Goal: Contribute content: Contribute content

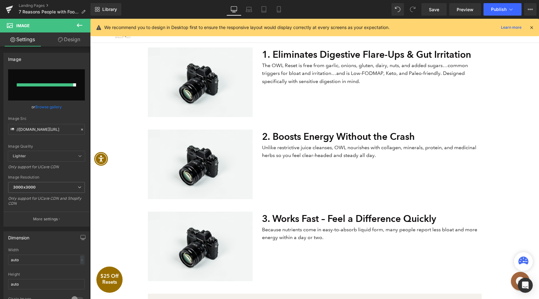
scroll to position [233, 0]
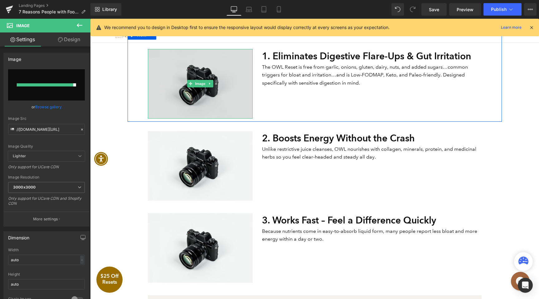
click at [219, 99] on img at bounding box center [200, 84] width 105 height 70
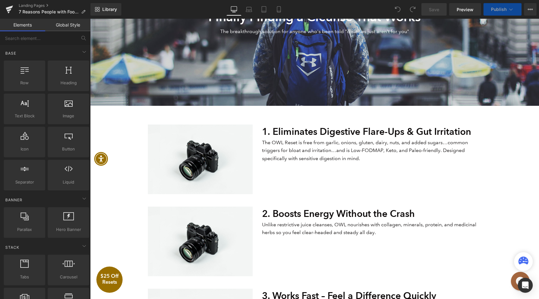
scroll to position [172, 0]
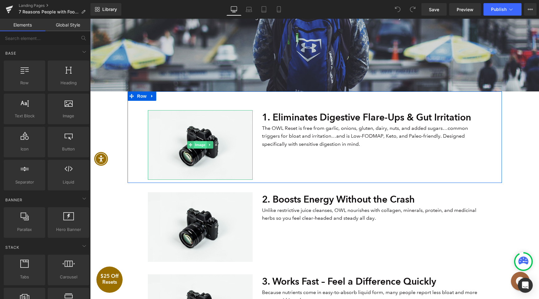
click at [206, 147] on span "Image" at bounding box center [200, 144] width 13 height 7
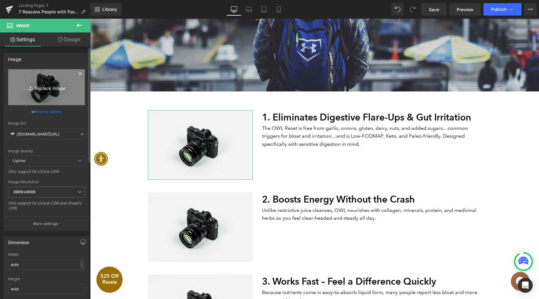
click at [51, 91] on link "Replace Image" at bounding box center [46, 87] width 77 height 36
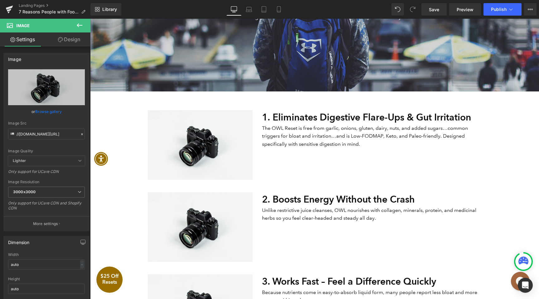
type input "C:\fakepath\Cleanse-without-the-consequences.webp"
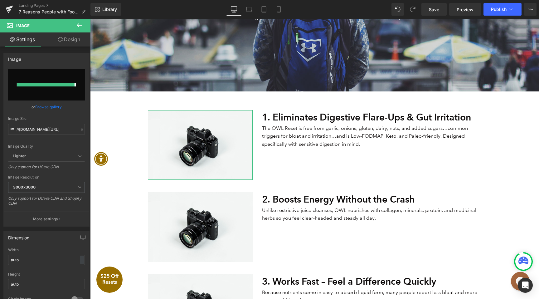
type input "https://ucarecdn.com/8b46965d-3245-4728-87a3-4f6ae1b9678f/-/format/auto/-/previ…"
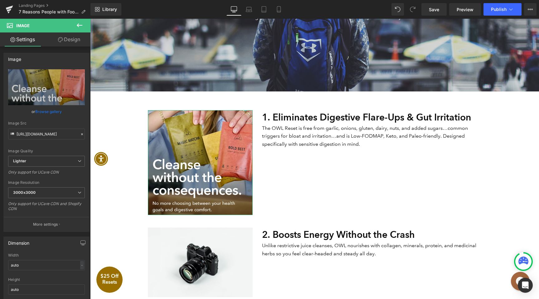
click at [70, 36] on link "Design" at bounding box center [68, 39] width 45 height 14
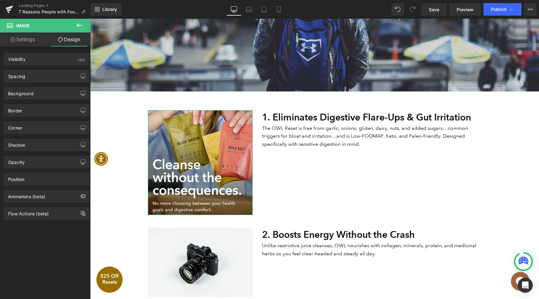
type input "0"
click at [41, 125] on div "Corner" at bounding box center [46, 128] width 85 height 12
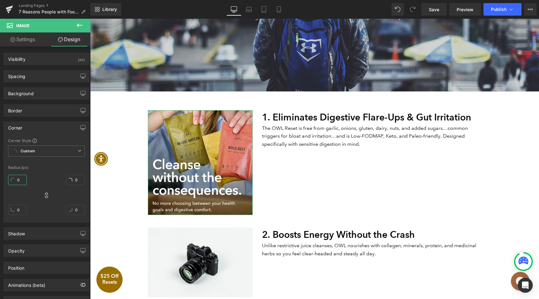
click at [21, 179] on input "0" at bounding box center [17, 180] width 19 height 10
type input "10"
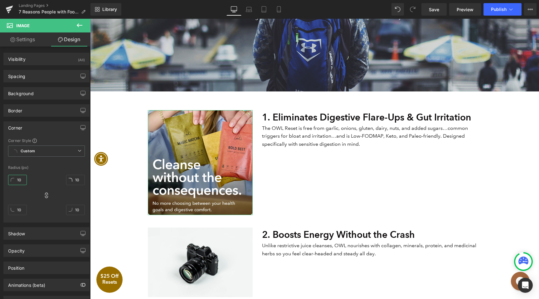
type input "11"
type input "12"
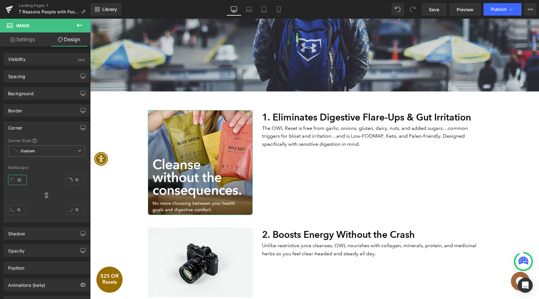
type input "12"
type input "22"
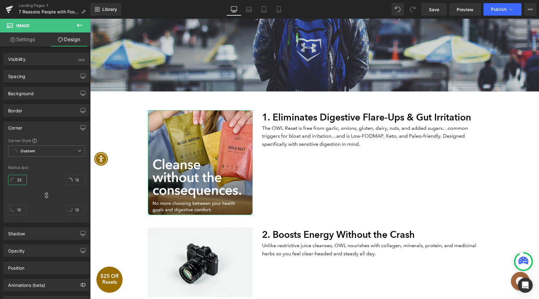
type input "22"
type input "21"
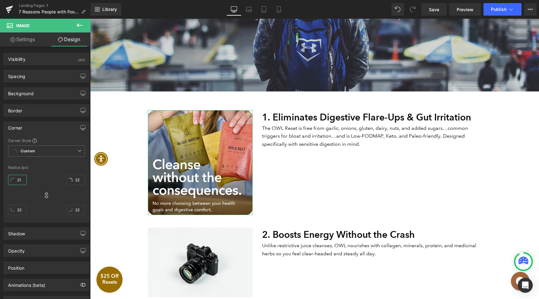
type input "21"
type input "20"
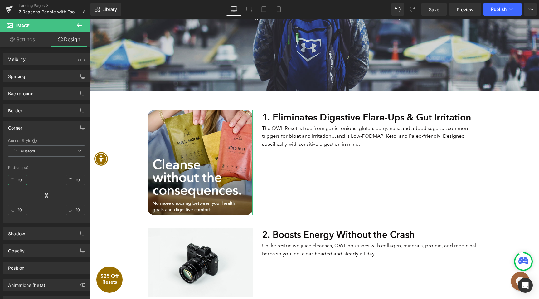
type input "19"
type input "18"
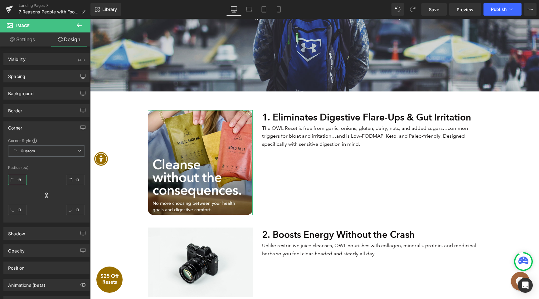
type input "18"
type input "17"
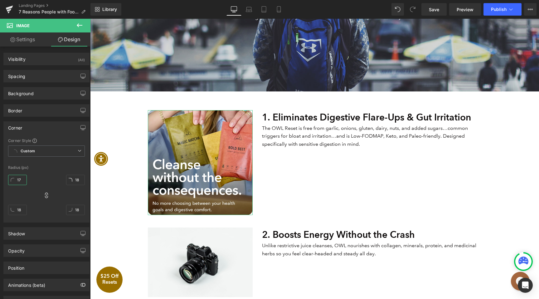
type input "17"
type input "16"
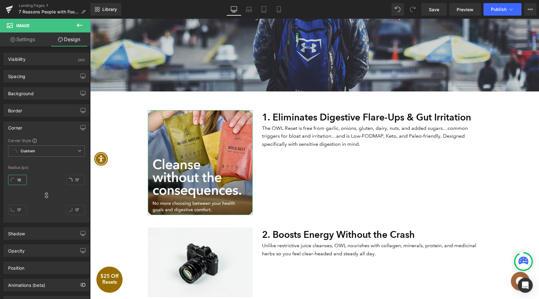
type input "16"
type input "15"
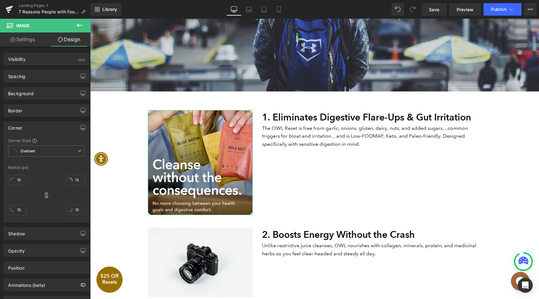
click at [38, 180] on div "15px 15 15px 15 15px 15 15px 15" at bounding box center [46, 197] width 77 height 50
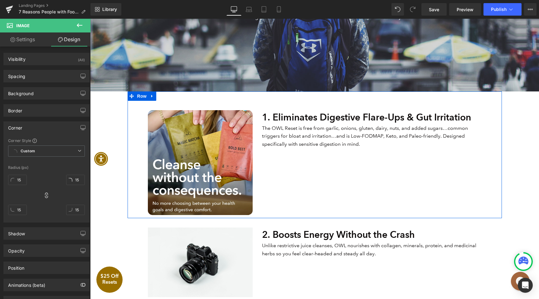
click at [137, 139] on div "1. Eliminates Digestive Flare-Ups & Gut Irritation Heading Image 1. Eliminates …" at bounding box center [315, 154] width 374 height 127
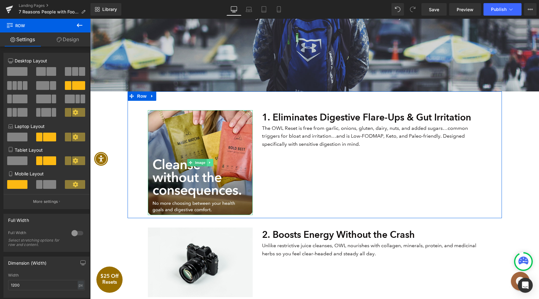
click at [209, 165] on link at bounding box center [210, 162] width 7 height 7
click at [208, 163] on icon at bounding box center [206, 162] width 3 height 3
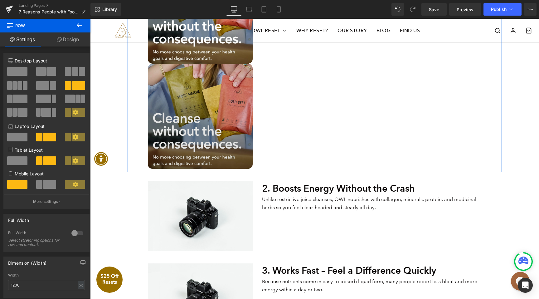
scroll to position [344, 0]
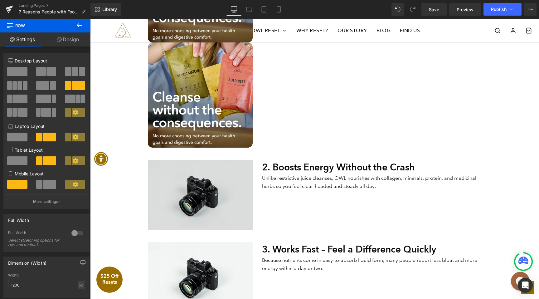
click at [217, 194] on img at bounding box center [200, 195] width 105 height 70
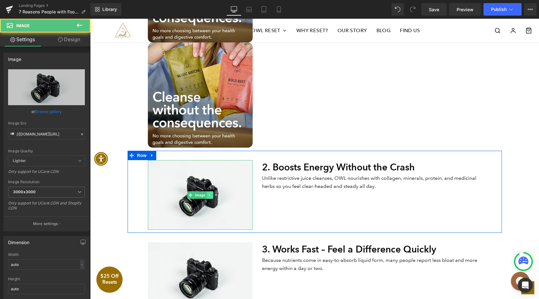
click at [210, 194] on icon at bounding box center [209, 195] width 3 height 4
click at [214, 193] on icon at bounding box center [212, 194] width 3 height 3
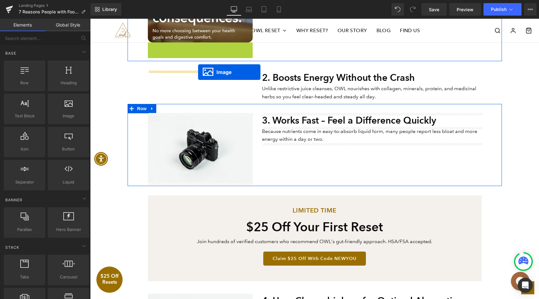
drag, startPoint x: 189, startPoint y: 95, endPoint x: 198, endPoint y: 72, distance: 24.9
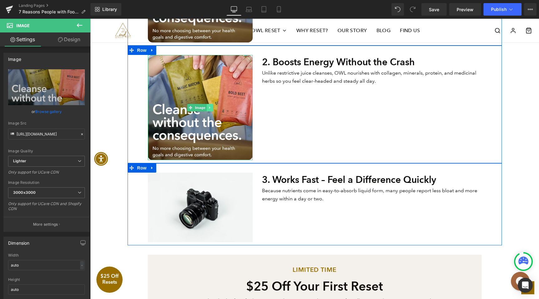
click at [211, 107] on icon at bounding box center [209, 108] width 3 height 4
click at [206, 107] on icon at bounding box center [206, 107] width 3 height 3
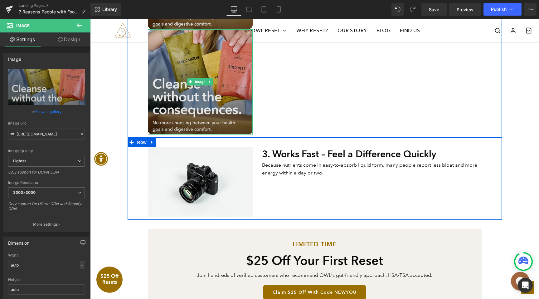
scroll to position [487, 0]
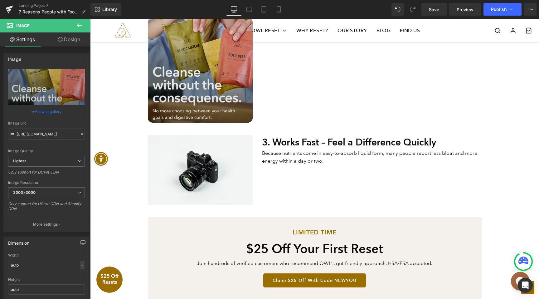
click at [193, 75] on img at bounding box center [200, 69] width 105 height 105
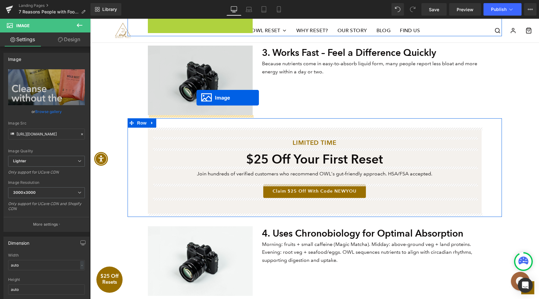
drag, startPoint x: 191, startPoint y: 69, endPoint x: 196, endPoint y: 98, distance: 29.4
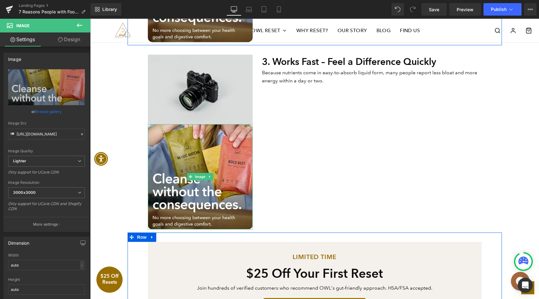
scroll to position [460, 0]
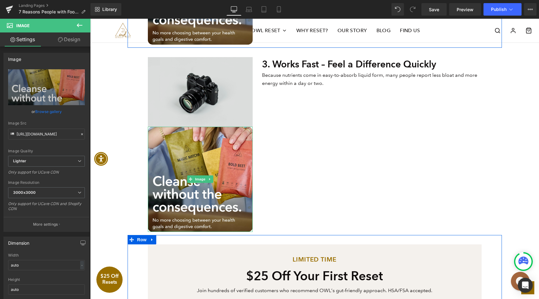
click at [231, 87] on img at bounding box center [200, 92] width 105 height 70
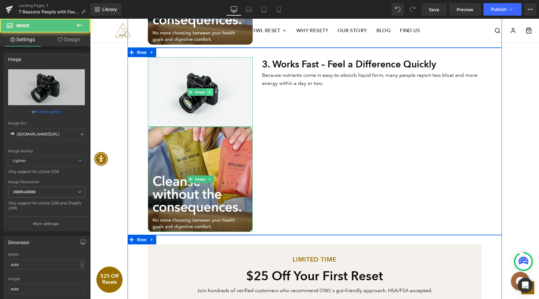
click at [211, 92] on icon at bounding box center [209, 92] width 3 height 4
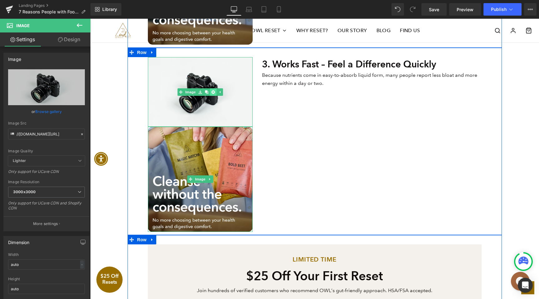
click at [213, 92] on icon at bounding box center [212, 92] width 3 height 4
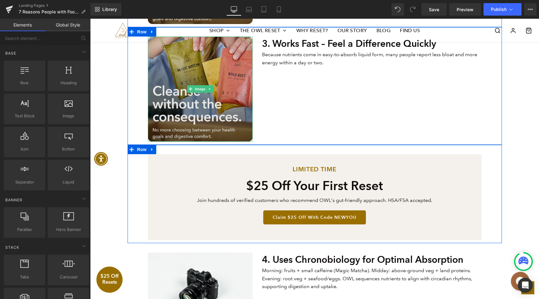
scroll to position [482, 0]
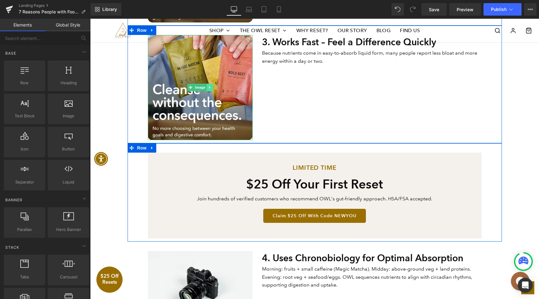
click at [210, 85] on link at bounding box center [210, 87] width 7 height 7
click at [207, 87] on icon at bounding box center [206, 87] width 3 height 3
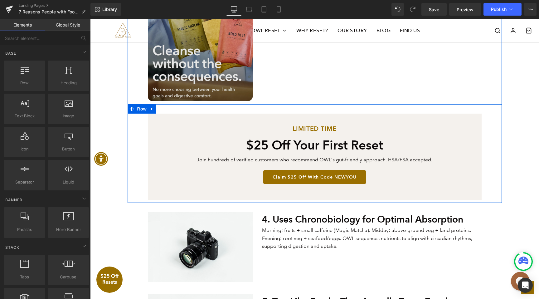
scroll to position [631, 0]
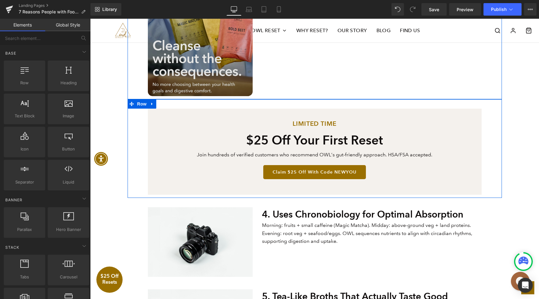
click at [191, 51] on img at bounding box center [200, 43] width 105 height 105
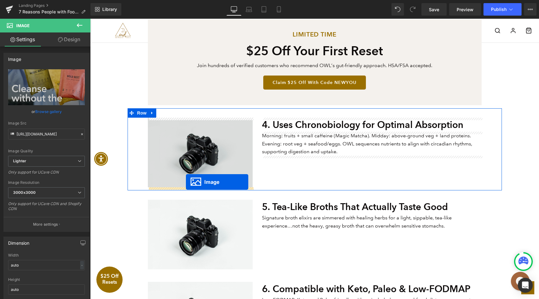
drag, startPoint x: 190, startPoint y: 43, endPoint x: 186, endPoint y: 182, distance: 139.1
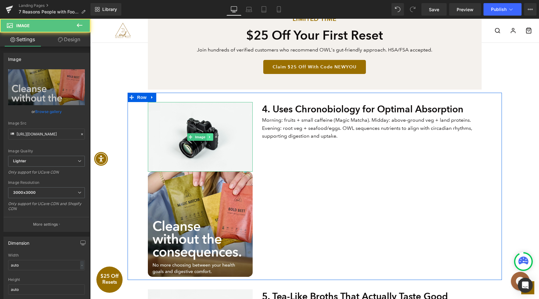
click at [211, 135] on link at bounding box center [210, 136] width 7 height 7
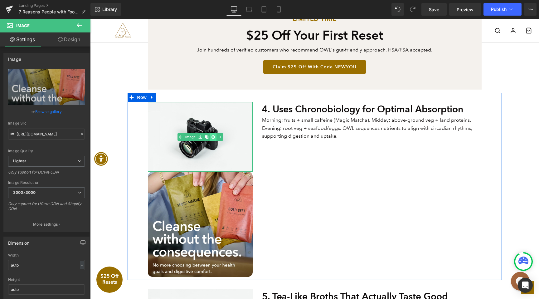
click at [214, 137] on icon at bounding box center [212, 136] width 3 height 3
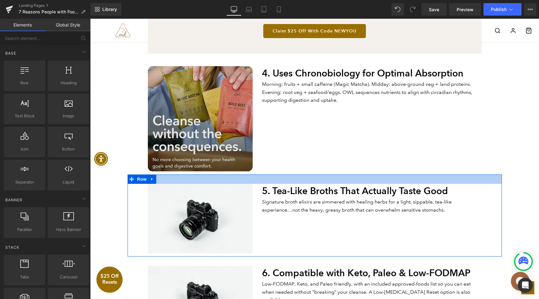
scroll to position [684, 0]
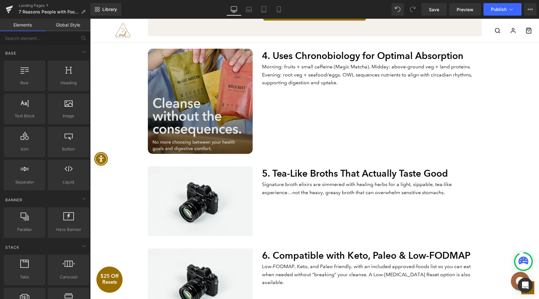
click at [200, 104] on div "Image" at bounding box center [200, 101] width 105 height 105
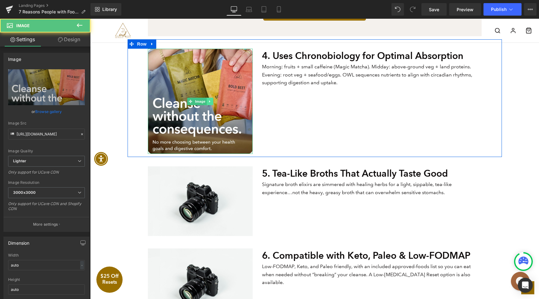
click at [209, 103] on icon at bounding box center [209, 101] width 3 height 4
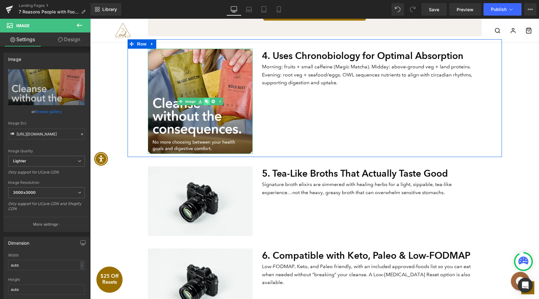
click at [208, 101] on icon at bounding box center [206, 100] width 3 height 3
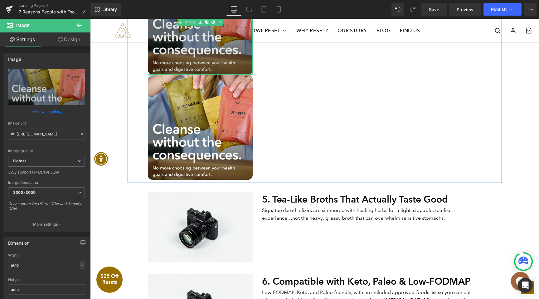
scroll to position [819, 0]
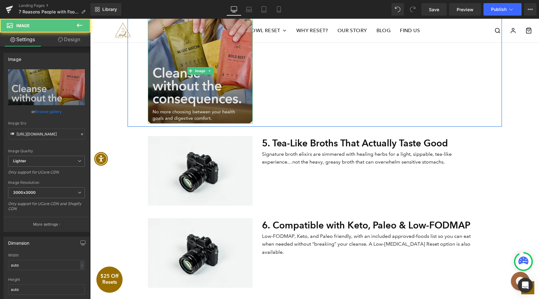
click at [199, 69] on div "Image" at bounding box center [200, 70] width 105 height 105
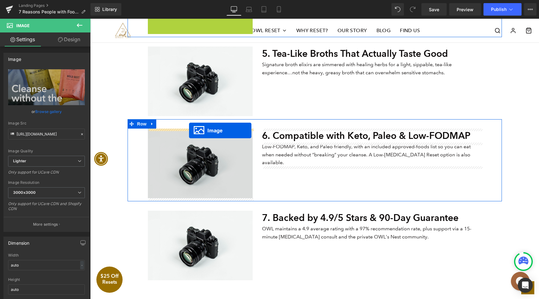
drag, startPoint x: 191, startPoint y: 70, endPoint x: 189, endPoint y: 130, distance: 60.2
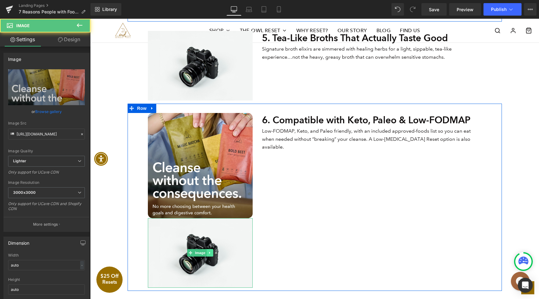
click at [213, 253] on link at bounding box center [210, 252] width 7 height 7
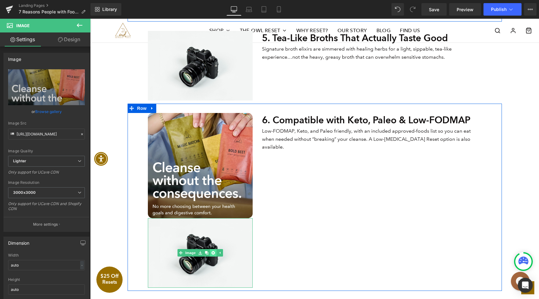
click at [214, 255] on link at bounding box center [213, 252] width 7 height 7
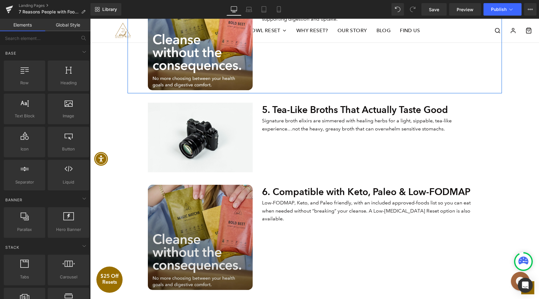
scroll to position [753, 0]
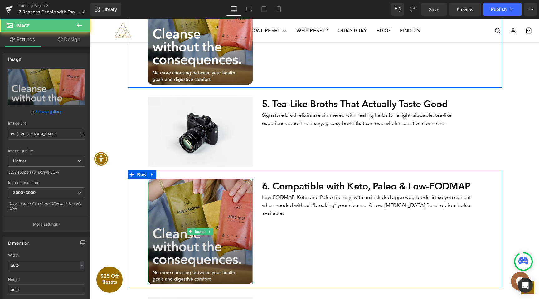
click at [231, 234] on img at bounding box center [200, 231] width 105 height 105
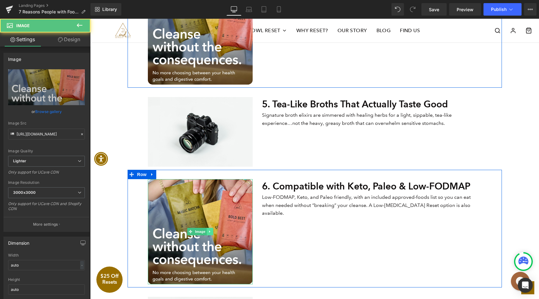
click at [209, 231] on icon at bounding box center [209, 232] width 3 height 4
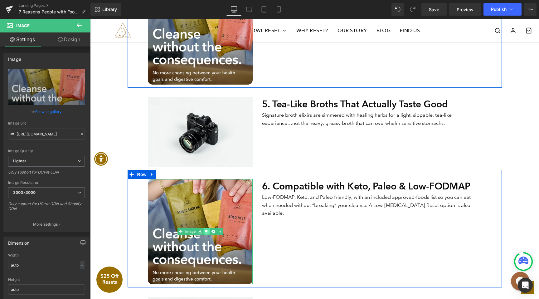
click at [208, 231] on icon at bounding box center [206, 231] width 3 height 3
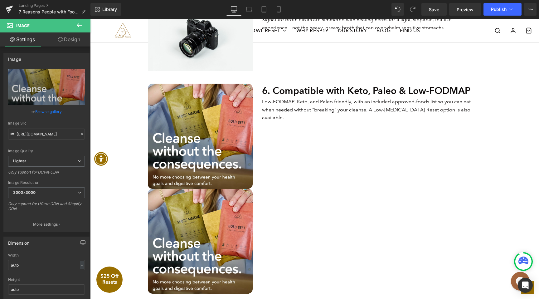
scroll to position [799, 0]
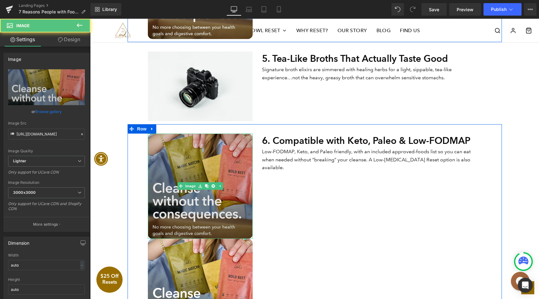
click at [176, 177] on img at bounding box center [200, 185] width 105 height 105
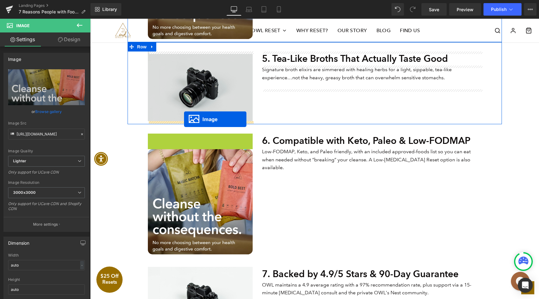
drag, startPoint x: 181, startPoint y: 185, endPoint x: 184, endPoint y: 119, distance: 65.9
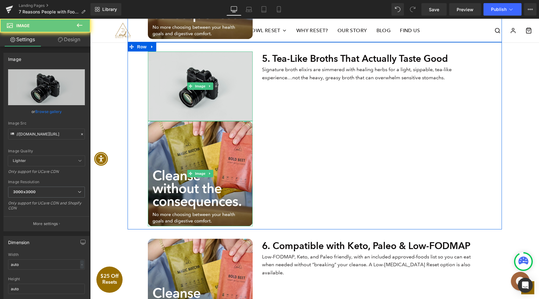
click at [233, 90] on img at bounding box center [200, 86] width 105 height 70
click at [213, 85] on img at bounding box center [200, 86] width 105 height 70
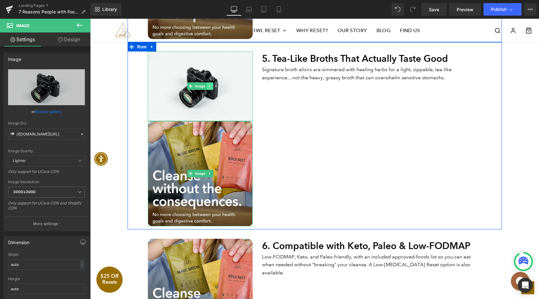
click at [210, 85] on icon at bounding box center [209, 86] width 3 height 4
drag, startPoint x: 214, startPoint y: 85, endPoint x: 214, endPoint y: 88, distance: 3.4
click at [214, 85] on icon at bounding box center [212, 86] width 3 height 3
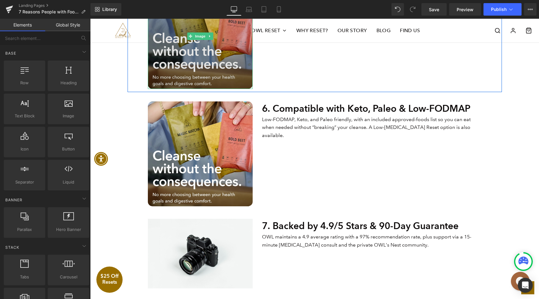
scroll to position [879, 0]
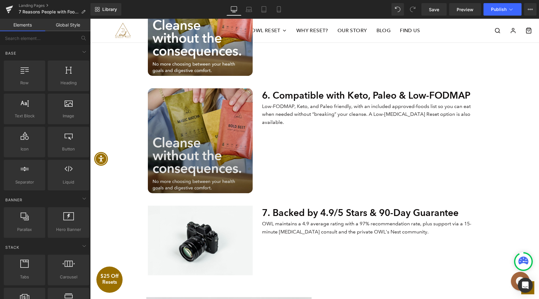
click at [216, 146] on img at bounding box center [200, 140] width 105 height 105
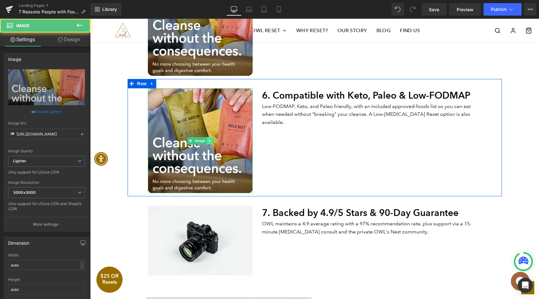
click at [209, 140] on icon at bounding box center [209, 141] width 1 height 2
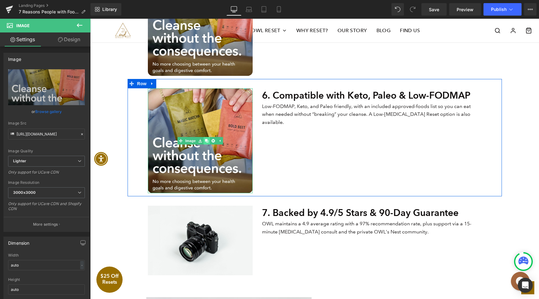
click at [206, 140] on icon at bounding box center [206, 140] width 3 height 3
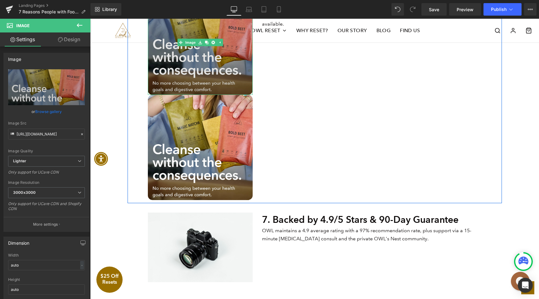
scroll to position [1053, 0]
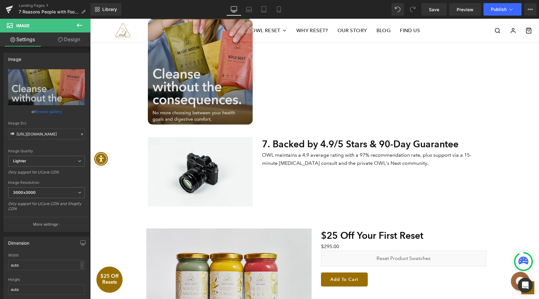
click at [194, 74] on div "Image" at bounding box center [200, 71] width 105 height 105
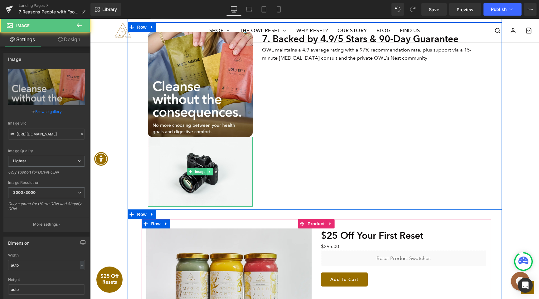
click at [211, 171] on icon at bounding box center [209, 172] width 3 height 4
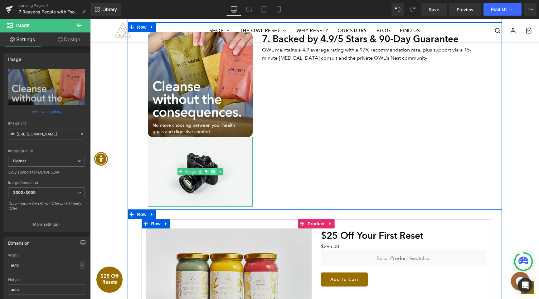
click at [215, 170] on link at bounding box center [213, 171] width 7 height 7
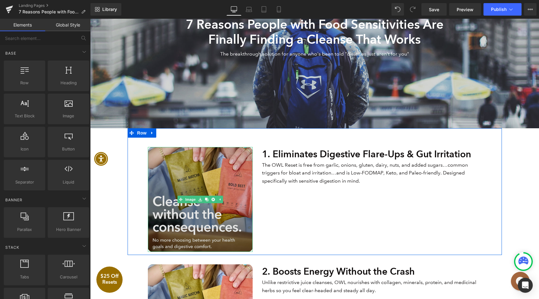
scroll to position [138, 0]
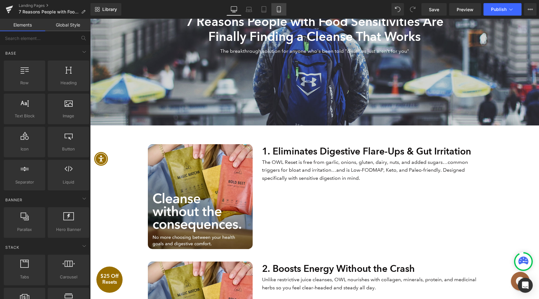
click at [278, 15] on link "Mobile" at bounding box center [278, 9] width 15 height 12
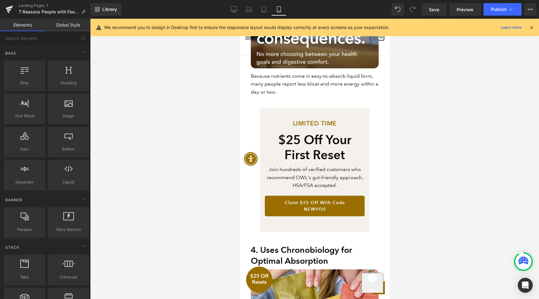
scroll to position [539, 0]
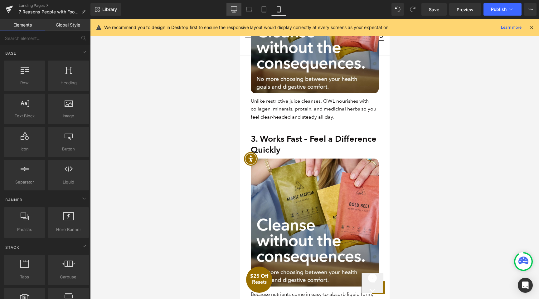
click at [231, 12] on icon at bounding box center [234, 9] width 6 height 6
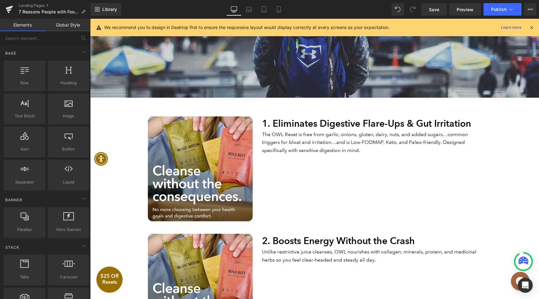
scroll to position [241, 0]
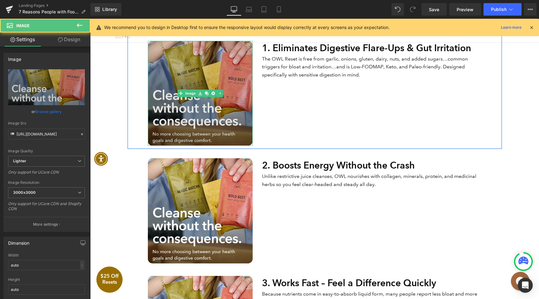
click at [196, 89] on div "Image" at bounding box center [200, 93] width 105 height 105
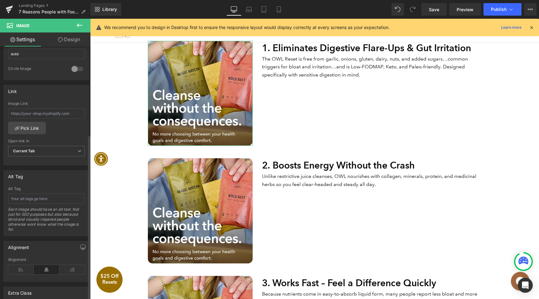
scroll to position [233, 0]
click at [28, 203] on input "text" at bounding box center [46, 201] width 77 height 10
type input "Cleanse without the consequences. No more choosing between your health goals an…"
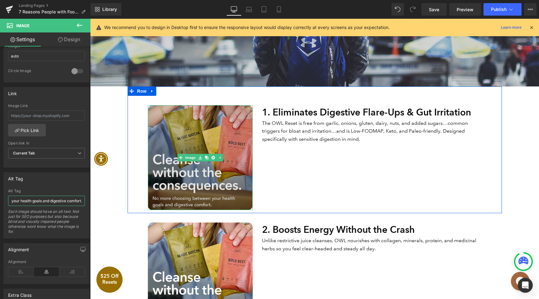
scroll to position [175, 0]
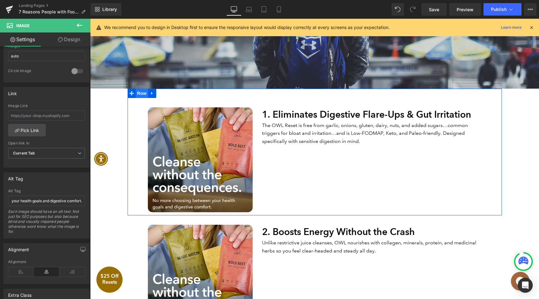
click at [144, 92] on span "Row" at bounding box center [142, 93] width 12 height 9
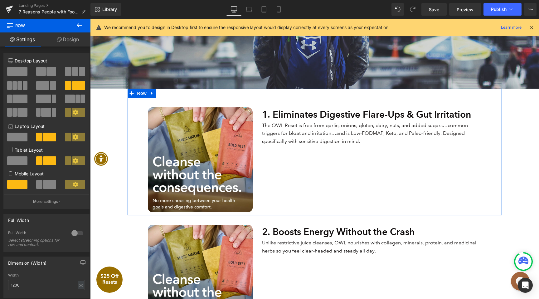
click at [65, 41] on link "Design" at bounding box center [67, 39] width 45 height 14
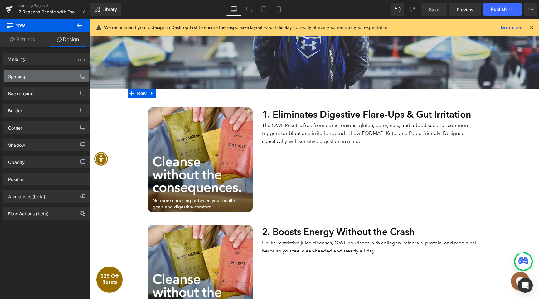
click at [42, 75] on div "Spacing" at bounding box center [46, 76] width 85 height 12
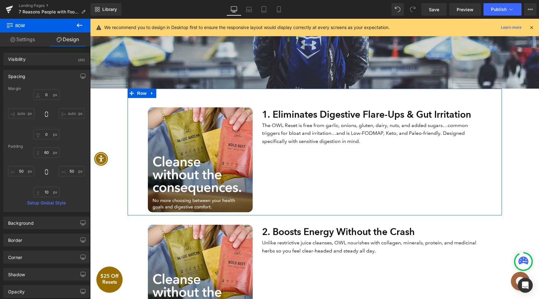
click at [23, 40] on link "Settings" at bounding box center [22, 39] width 45 height 14
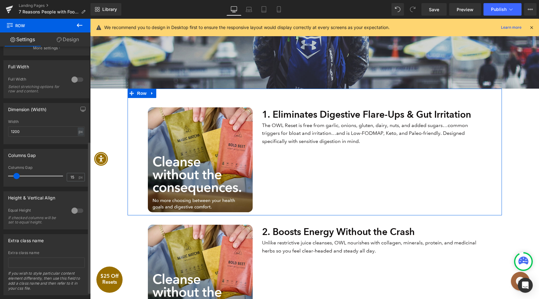
scroll to position [157, 0]
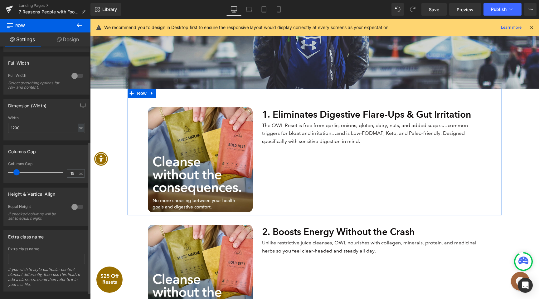
click at [70, 207] on div at bounding box center [77, 207] width 15 height 10
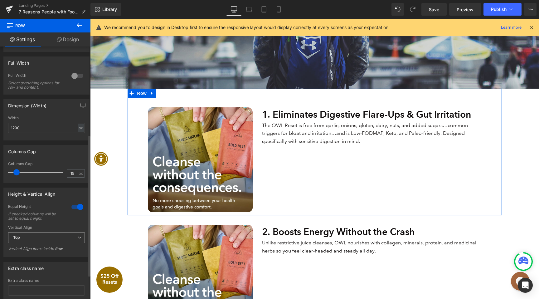
click at [40, 237] on span "Top" at bounding box center [46, 237] width 77 height 11
click at [36, 258] on li "Middle" at bounding box center [45, 257] width 74 height 9
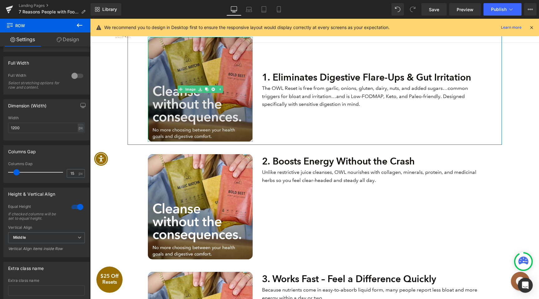
scroll to position [246, 0]
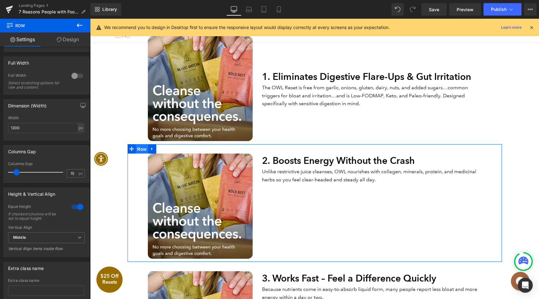
click at [145, 149] on span "Row" at bounding box center [142, 148] width 12 height 9
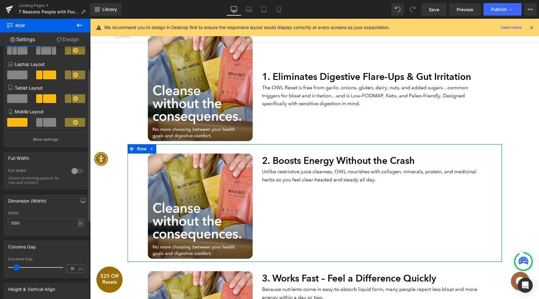
scroll to position [120, 0]
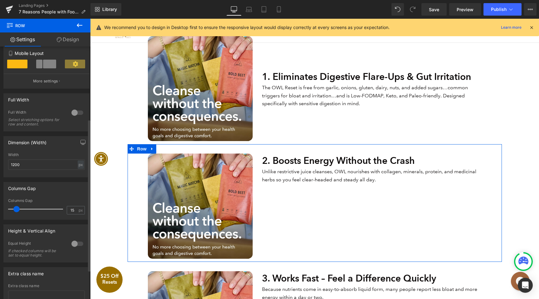
click at [72, 245] on div at bounding box center [77, 244] width 15 height 10
click at [33, 274] on span "Top" at bounding box center [46, 274] width 77 height 11
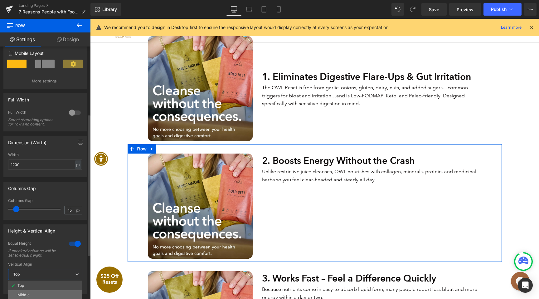
click at [31, 293] on li "Middle" at bounding box center [45, 294] width 74 height 9
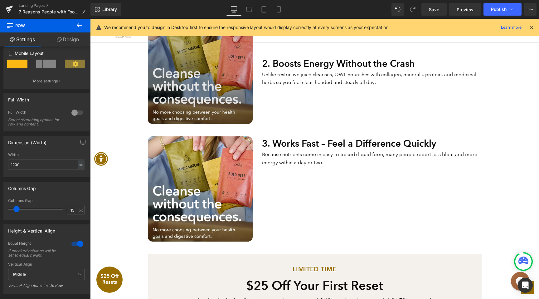
scroll to position [369, 0]
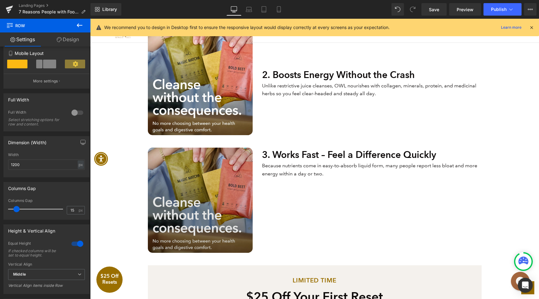
click at [154, 155] on img at bounding box center [200, 200] width 105 height 105
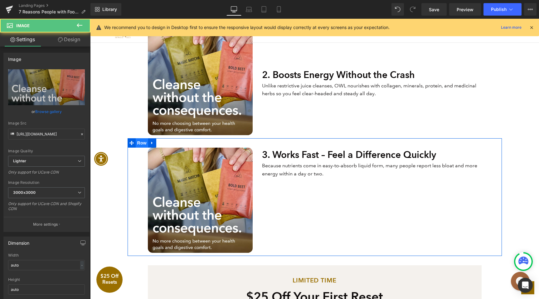
click at [143, 143] on span "Row" at bounding box center [142, 142] width 12 height 9
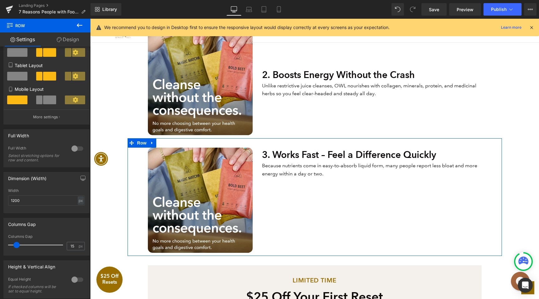
scroll to position [133, 0]
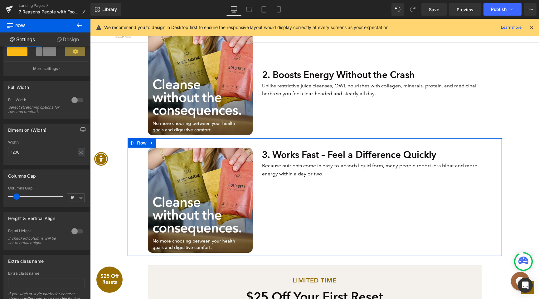
click at [71, 231] on div at bounding box center [77, 231] width 15 height 10
click at [33, 265] on span "Top" at bounding box center [46, 261] width 77 height 11
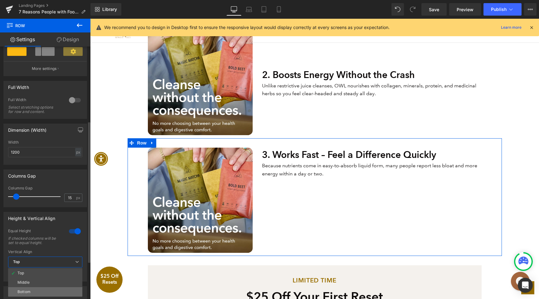
click at [31, 288] on li "Bottom" at bounding box center [45, 291] width 74 height 9
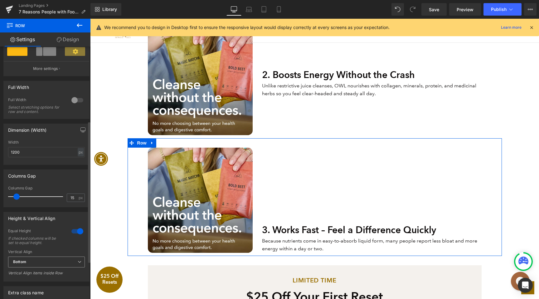
click at [36, 263] on span "Bottom" at bounding box center [46, 261] width 77 height 11
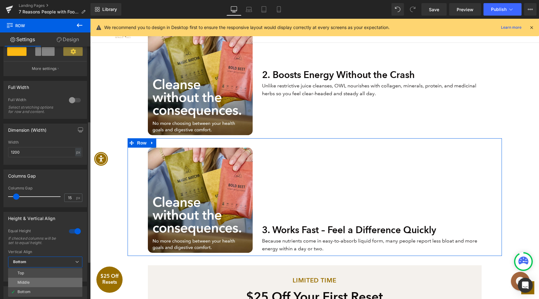
click at [32, 285] on li "Middle" at bounding box center [45, 282] width 74 height 9
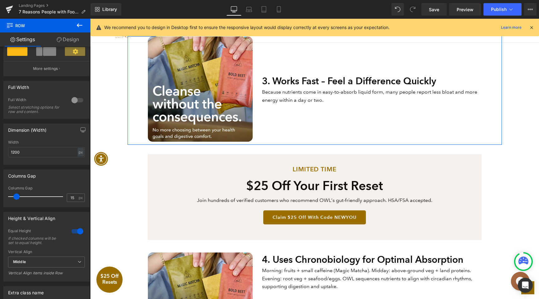
scroll to position [585, 0]
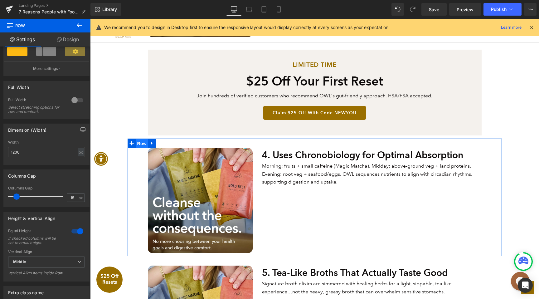
click at [144, 144] on span "Row" at bounding box center [142, 143] width 12 height 9
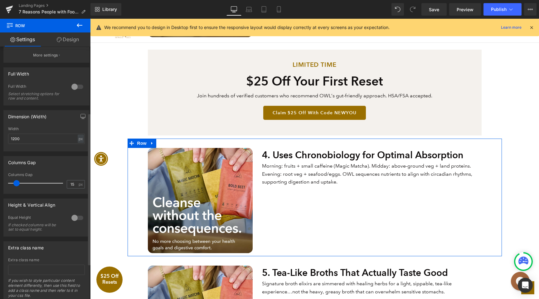
scroll to position [146, 0]
click at [75, 220] on div at bounding box center [77, 218] width 15 height 10
click at [46, 249] on span "Top" at bounding box center [46, 248] width 77 height 11
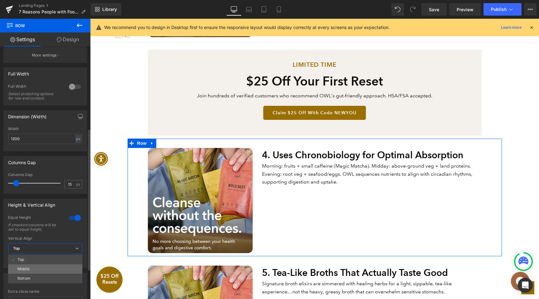
click at [41, 270] on li "Middle" at bounding box center [45, 268] width 74 height 9
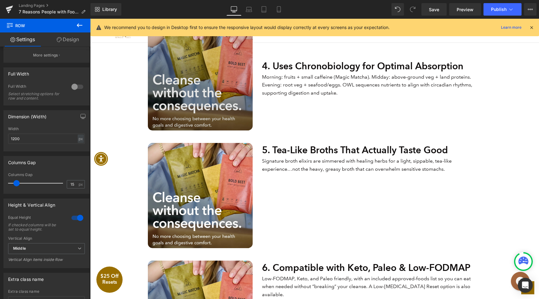
scroll to position [760, 0]
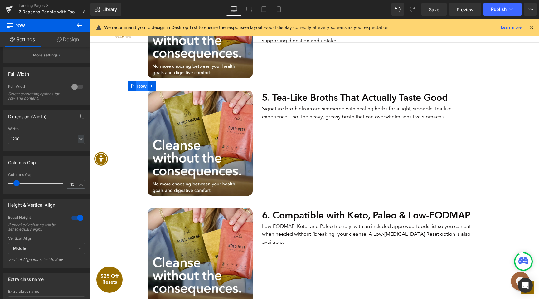
click at [142, 86] on span "Row" at bounding box center [142, 85] width 12 height 9
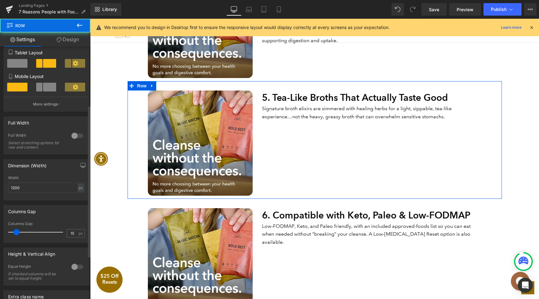
scroll to position [101, 0]
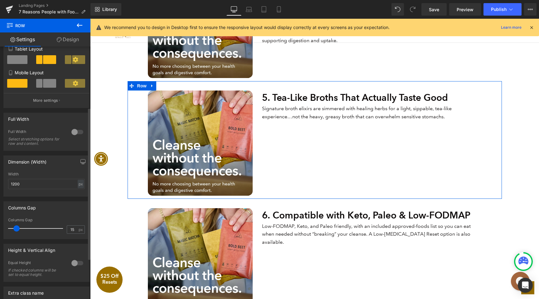
click at [70, 263] on div at bounding box center [77, 263] width 15 height 10
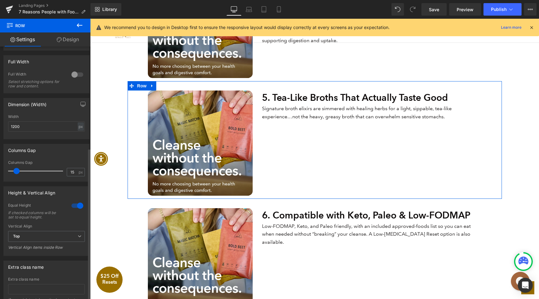
scroll to position [192, 0]
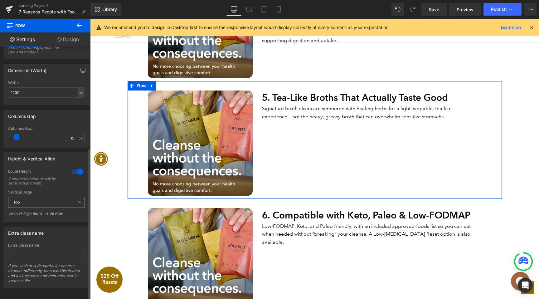
click at [48, 199] on span "Top" at bounding box center [46, 202] width 77 height 11
click at [41, 223] on li "Middle" at bounding box center [45, 222] width 74 height 9
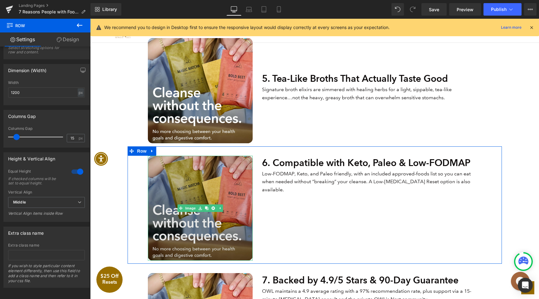
scroll to position [836, 0]
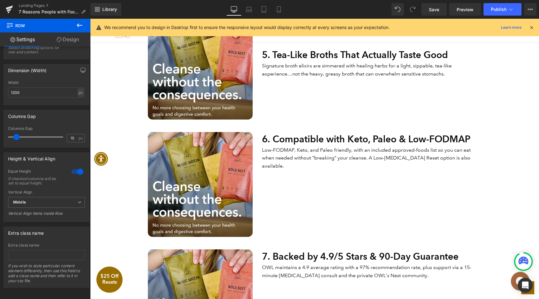
click at [147, 130] on span "Row" at bounding box center [142, 126] width 10 height 7
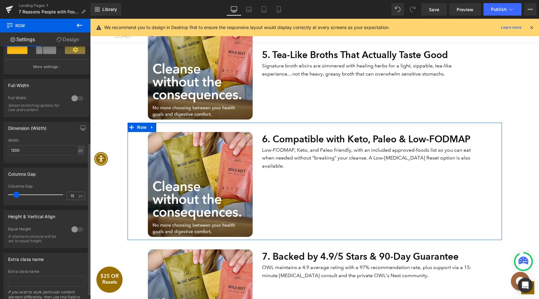
scroll to position [160, 0]
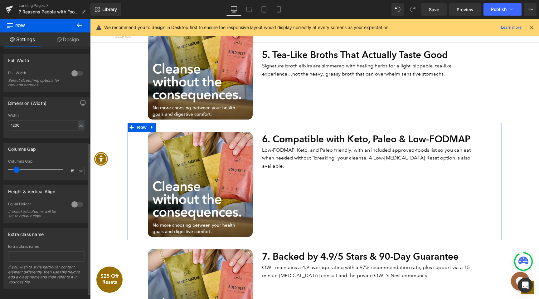
click at [70, 202] on div at bounding box center [77, 204] width 15 height 10
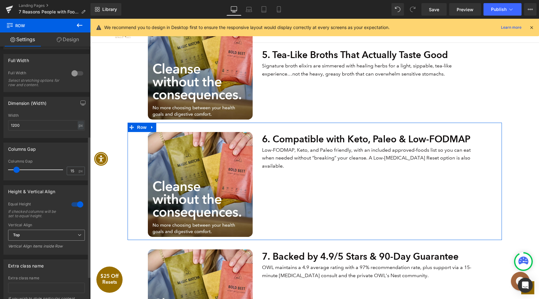
click at [38, 240] on span "Top" at bounding box center [46, 235] width 77 height 11
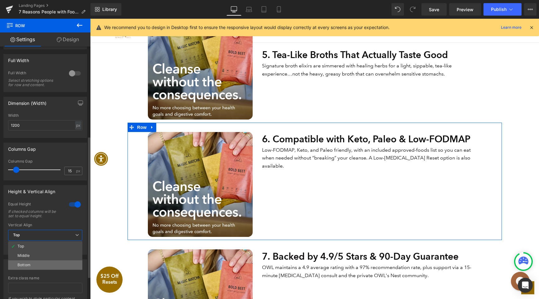
click at [37, 262] on li "Bottom" at bounding box center [45, 264] width 74 height 9
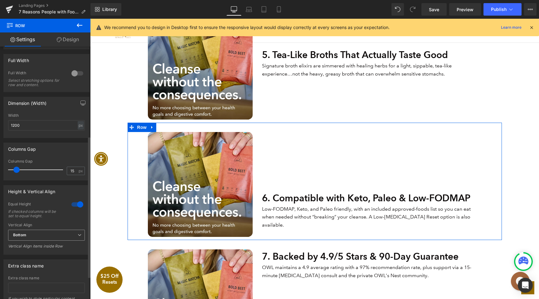
click at [35, 240] on span "Bottom" at bounding box center [46, 235] width 77 height 11
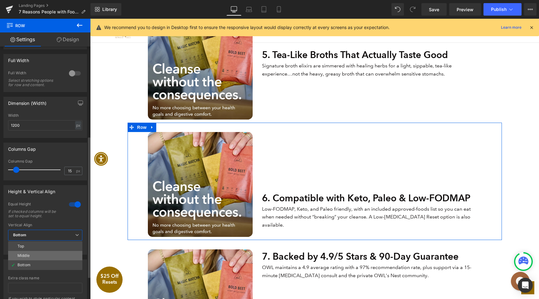
click at [34, 257] on li "Middle" at bounding box center [45, 255] width 74 height 9
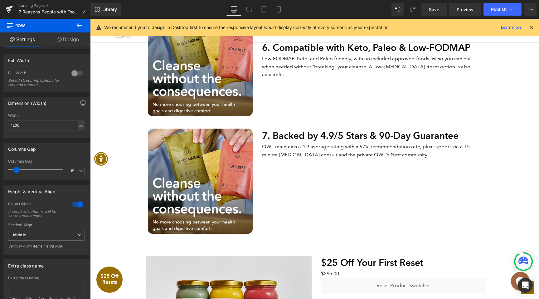
scroll to position [1010, 0]
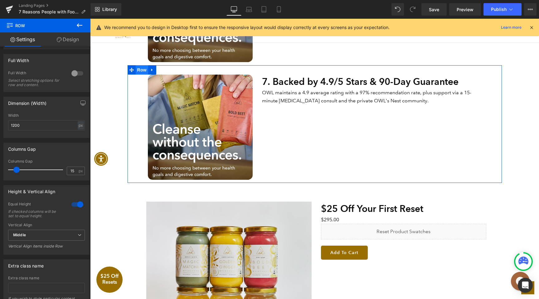
click at [145, 68] on span "Row" at bounding box center [142, 69] width 12 height 9
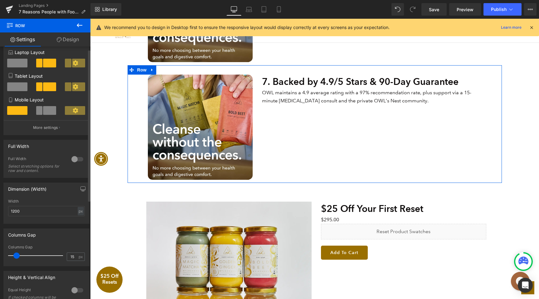
scroll to position [81, 0]
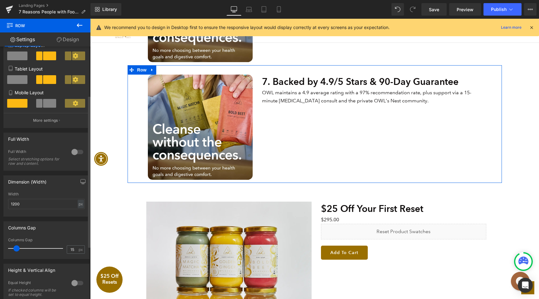
click at [76, 285] on div at bounding box center [77, 283] width 15 height 10
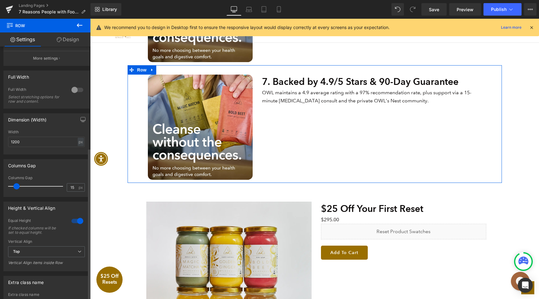
scroll to position [199, 0]
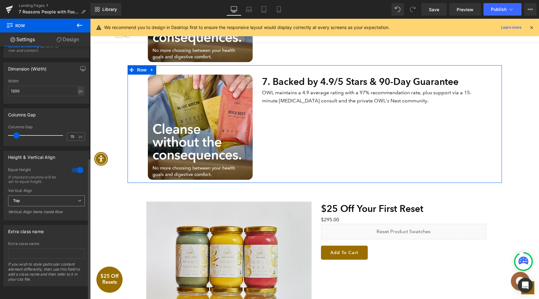
click at [48, 196] on span "Top" at bounding box center [46, 200] width 77 height 11
click at [46, 217] on li "Middle" at bounding box center [45, 220] width 74 height 9
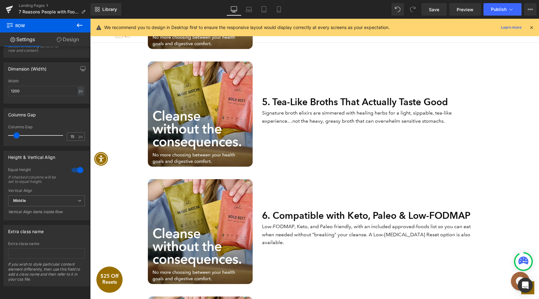
scroll to position [706, 0]
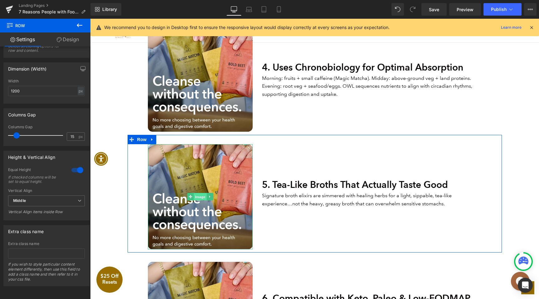
click at [203, 195] on span "Image" at bounding box center [200, 196] width 13 height 7
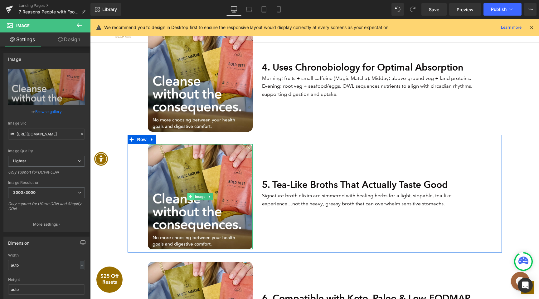
click at [191, 197] on icon at bounding box center [190, 196] width 3 height 3
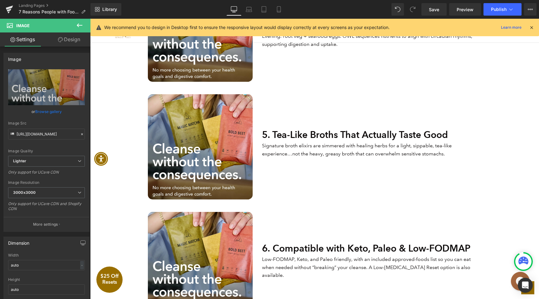
scroll to position [709, 0]
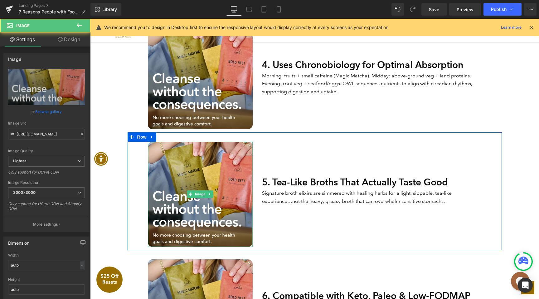
click at [220, 191] on img at bounding box center [200, 194] width 105 height 105
click at [196, 194] on span "Image" at bounding box center [200, 193] width 13 height 7
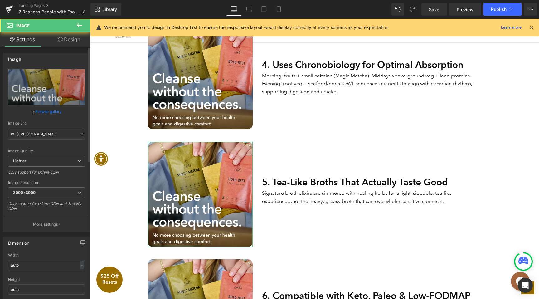
click at [51, 109] on link "Browse gallery" at bounding box center [48, 111] width 27 height 11
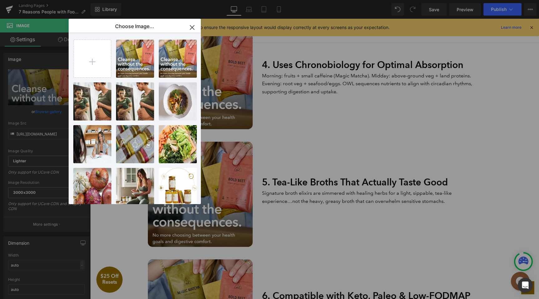
click at [27, 0] on div "Image You are previewing how the will restyle your page. You can not edit Eleme…" at bounding box center [269, 0] width 539 height 0
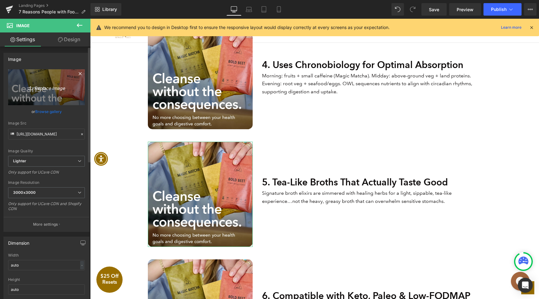
click at [52, 87] on icon "Replace Image" at bounding box center [47, 87] width 50 height 8
type input "C:\fakepath\DSC_0343_ChickenBrothElixir_Square.webp"
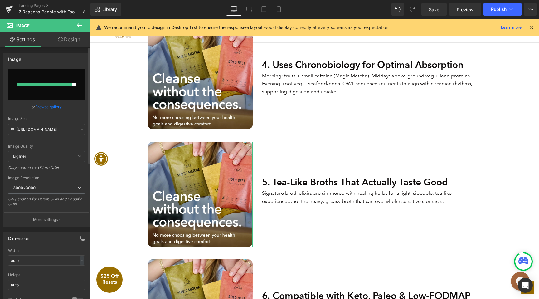
type input "https://ucarecdn.com/2da455f1-0bb9-4a3b-8ab3-fce57892a25f/-/format/auto/-/previ…"
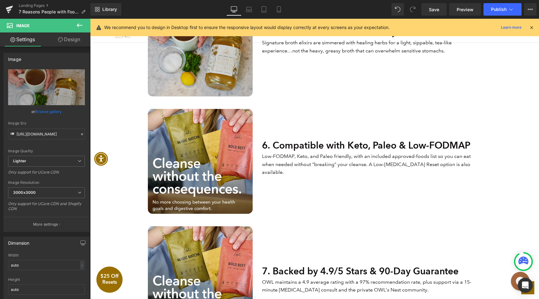
scroll to position [855, 0]
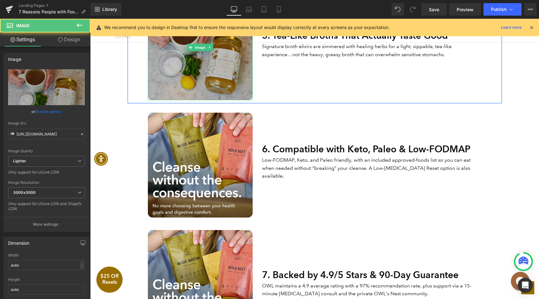
click at [198, 87] on img at bounding box center [200, 47] width 105 height 105
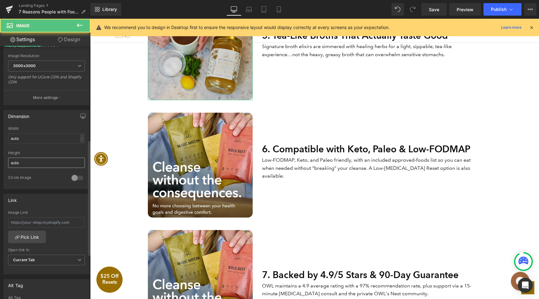
scroll to position [204, 0]
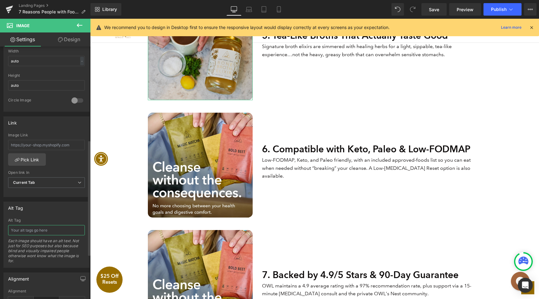
click at [42, 230] on input "text" at bounding box center [46, 230] width 77 height 10
type input "Organic Chicken Bone Broth Elixir"
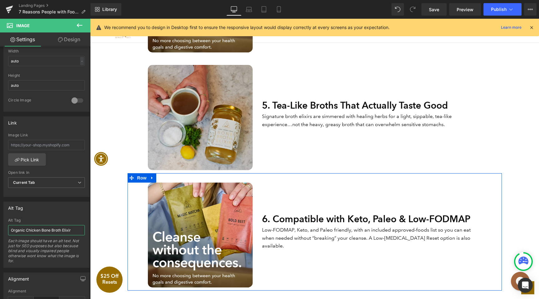
scroll to position [738, 0]
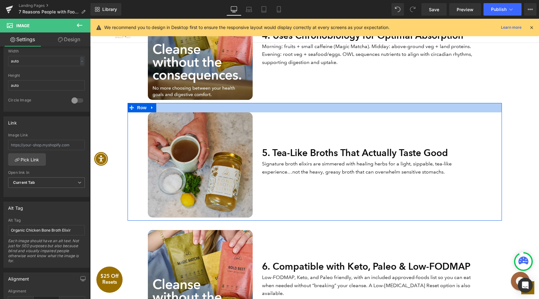
click at [332, 109] on div at bounding box center [315, 107] width 374 height 9
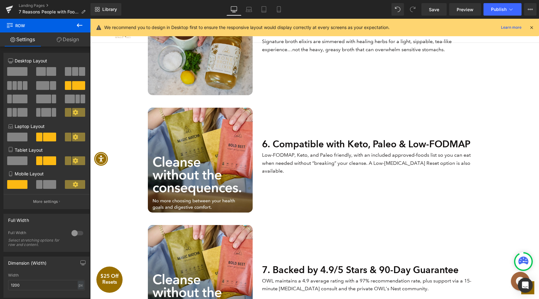
scroll to position [914, 0]
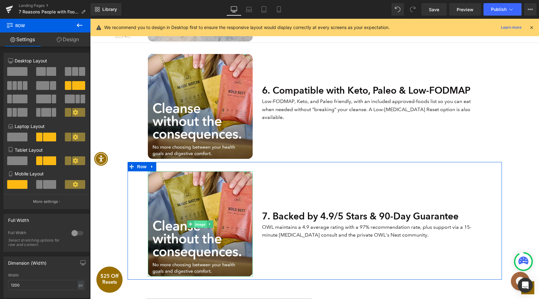
click at [203, 223] on span "Image" at bounding box center [200, 223] width 13 height 7
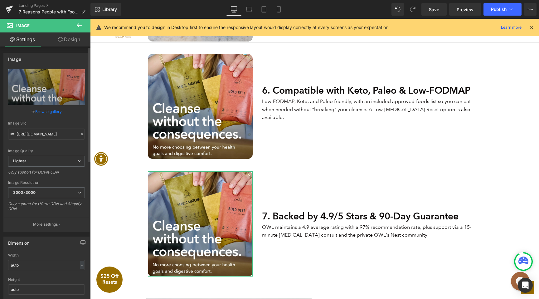
click at [53, 116] on link "Browse gallery" at bounding box center [48, 111] width 27 height 11
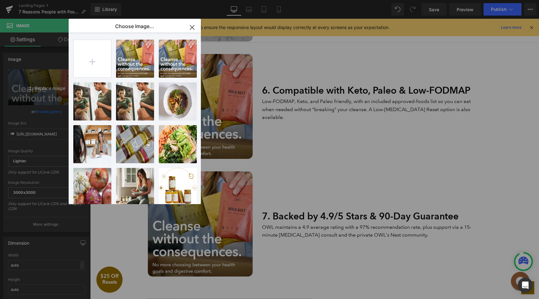
click at [46, 0] on div "Image You are previewing how the will restyle your page. You can not edit Eleme…" at bounding box center [269, 0] width 539 height 0
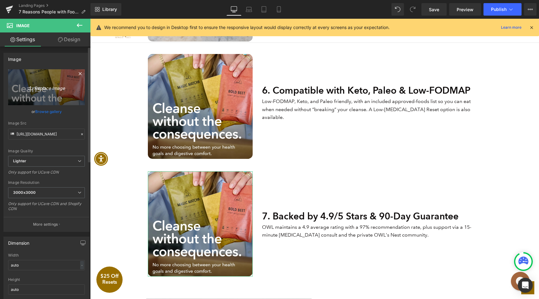
click at [48, 87] on icon "Replace Image" at bounding box center [47, 87] width 50 height 8
type input "C:\fakepath\OWLMay49713_GoldenGinger_square.webp"
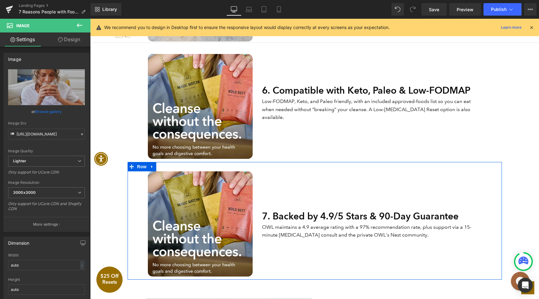
type input "https://ucarecdn.com/e3f78b17-4035-4061-8707-62c6e5bd1152/-/format/auto/-/previ…"
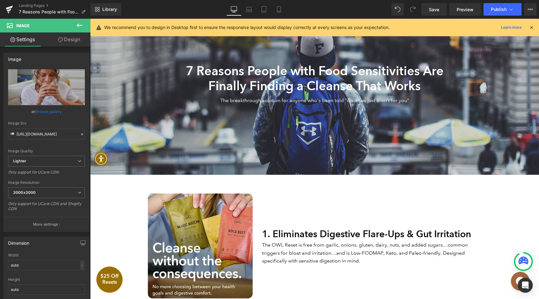
scroll to position [52, 0]
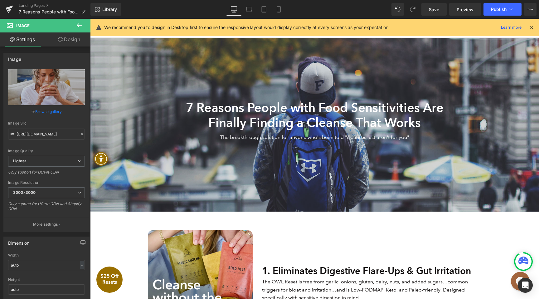
click at [134, 106] on div at bounding box center [314, 125] width 449 height 174
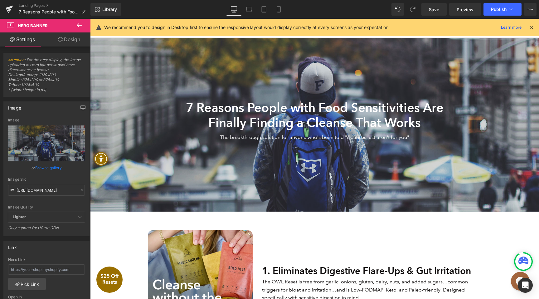
click at [76, 23] on icon at bounding box center [79, 25] width 7 height 7
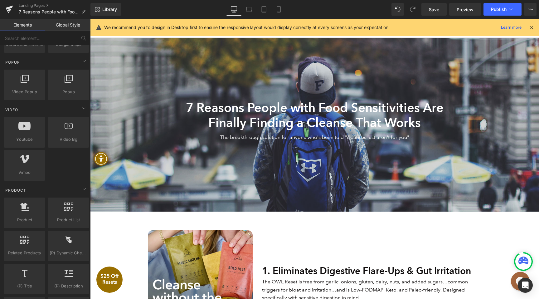
scroll to position [361, 0]
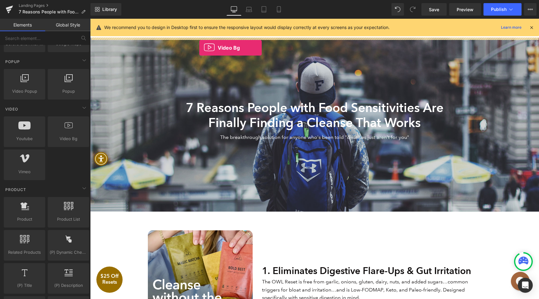
drag, startPoint x: 151, startPoint y: 152, endPoint x: 199, endPoint y: 48, distance: 114.4
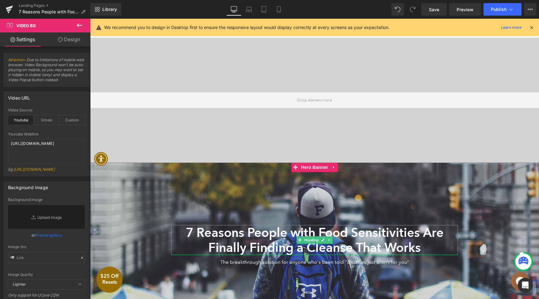
scroll to position [73, 0]
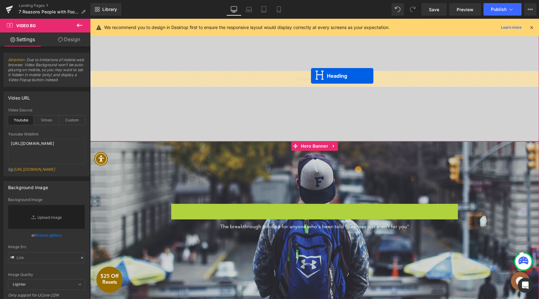
drag, startPoint x: 307, startPoint y: 220, endPoint x: 311, endPoint y: 75, distance: 144.1
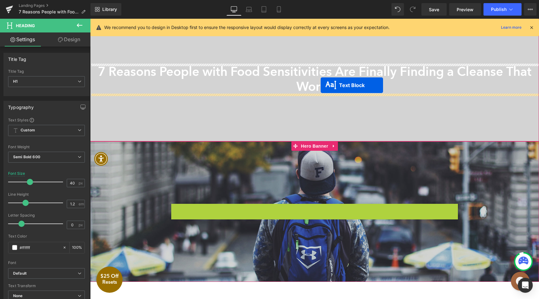
drag, startPoint x: 302, startPoint y: 211, endPoint x: 321, endPoint y: 85, distance: 127.4
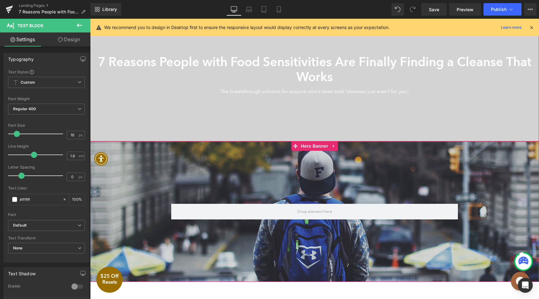
click at [141, 45] on div at bounding box center [314, 79] width 449 height 125
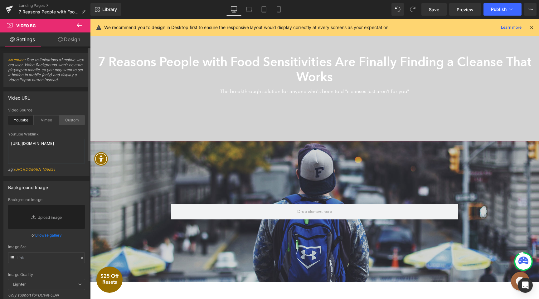
click at [71, 116] on div "Custom" at bounding box center [72, 119] width 26 height 9
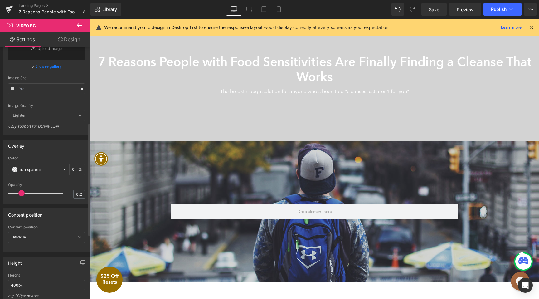
scroll to position [173, 0]
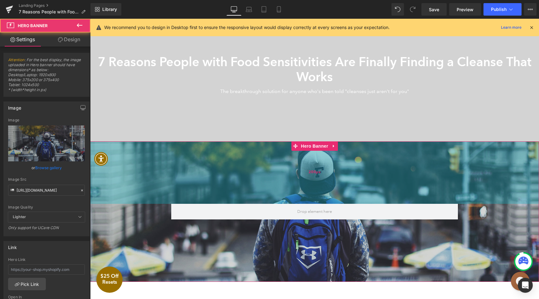
click at [125, 160] on div "200px" at bounding box center [314, 172] width 449 height 62
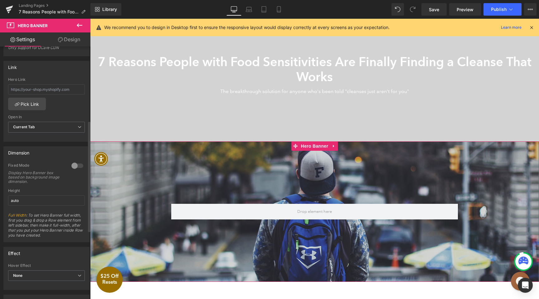
scroll to position [232, 0]
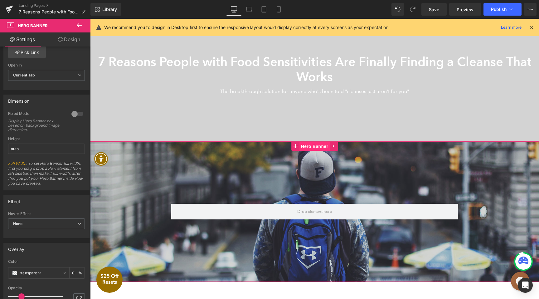
click at [316, 148] on span "Hero Banner" at bounding box center [314, 146] width 30 height 9
click at [335, 146] on icon at bounding box center [333, 145] width 4 height 5
click at [337, 146] on icon at bounding box center [338, 145] width 4 height 5
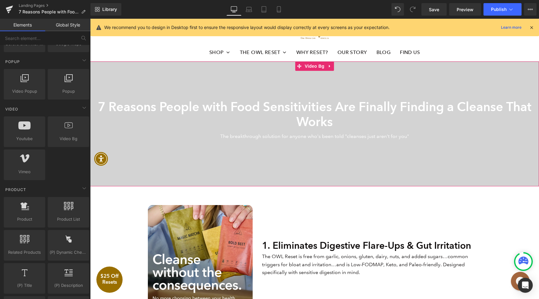
scroll to position [0, 0]
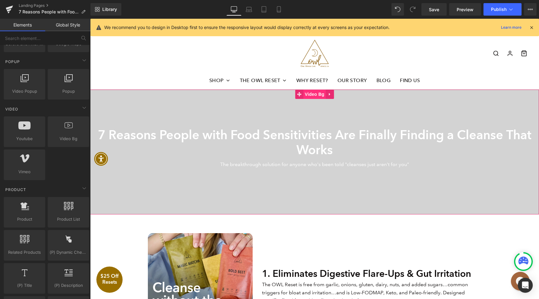
click at [308, 92] on span "Video Bg" at bounding box center [314, 94] width 23 height 9
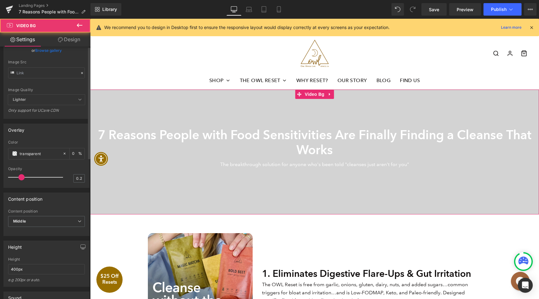
scroll to position [206, 0]
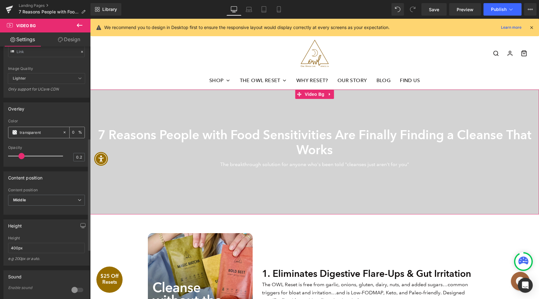
click at [51, 136] on input "transparent" at bounding box center [40, 132] width 40 height 7
type input "#0f0c"
type input "80"
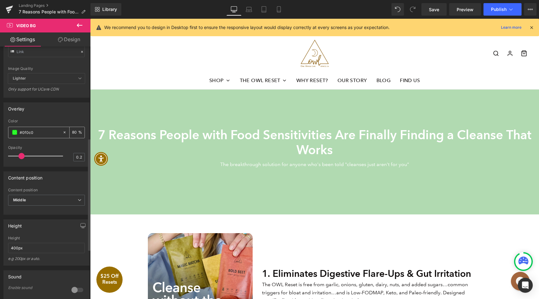
type input "#0f0c0c"
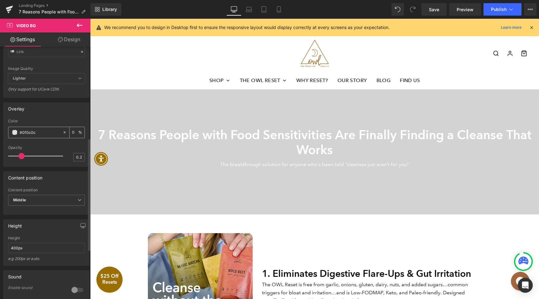
type input "100"
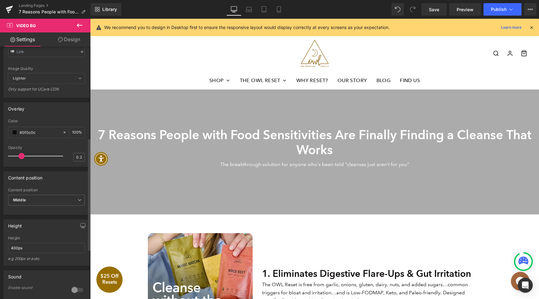
type input "#0f0c0c"
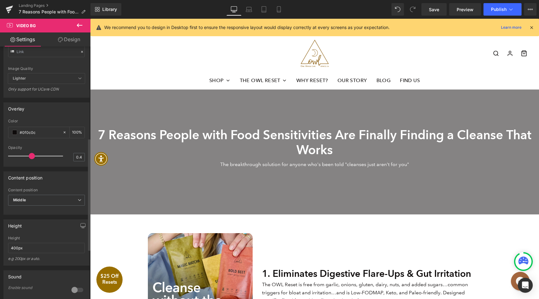
type input "0.3"
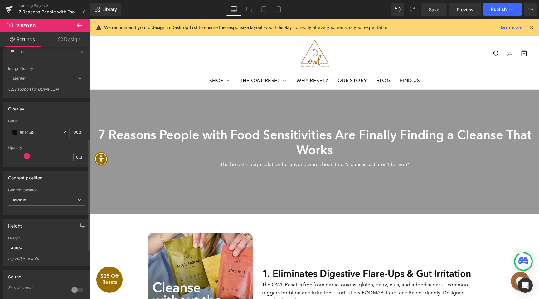
drag, startPoint x: 20, startPoint y: 169, endPoint x: 25, endPoint y: 168, distance: 4.4
click at [25, 159] on span at bounding box center [27, 156] width 6 height 6
click at [311, 96] on span "Video Bg" at bounding box center [314, 94] width 23 height 9
click at [78, 37] on link "Design" at bounding box center [68, 39] width 45 height 14
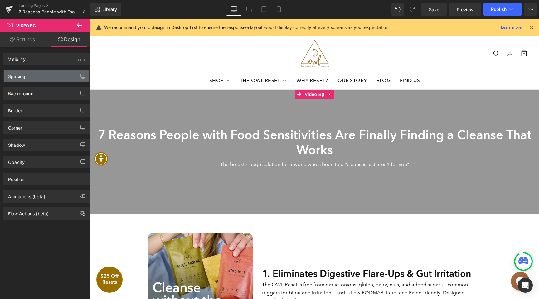
click at [39, 79] on div "Spacing" at bounding box center [46, 76] width 85 height 12
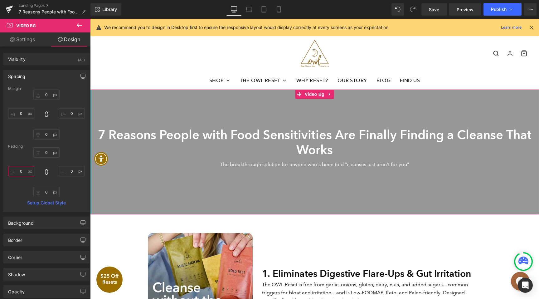
click at [25, 172] on input "0" at bounding box center [21, 171] width 26 height 10
type input "0"
click at [311, 139] on span "Heading" at bounding box center [311, 141] width 17 height 7
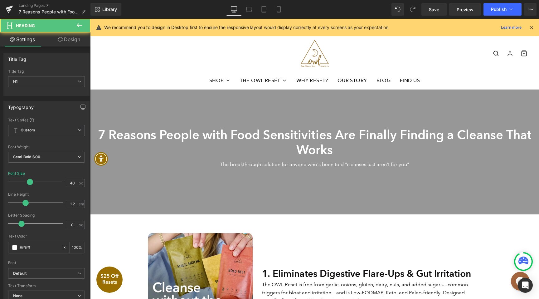
click at [76, 25] on icon at bounding box center [79, 25] width 7 height 7
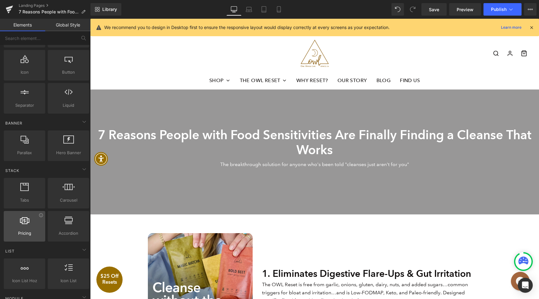
scroll to position [0, 0]
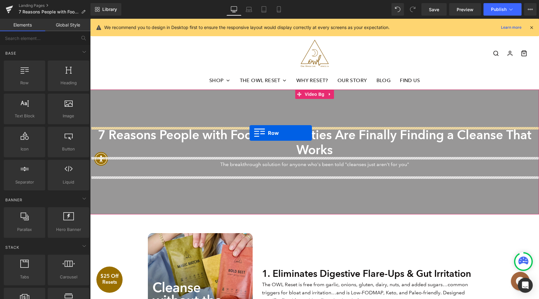
drag, startPoint x: 116, startPoint y: 101, endPoint x: 249, endPoint y: 133, distance: 136.9
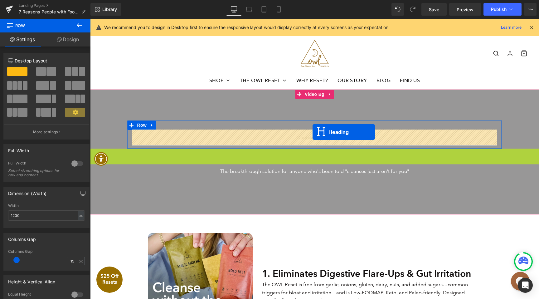
drag, startPoint x: 307, startPoint y: 156, endPoint x: 312, endPoint y: 133, distance: 23.7
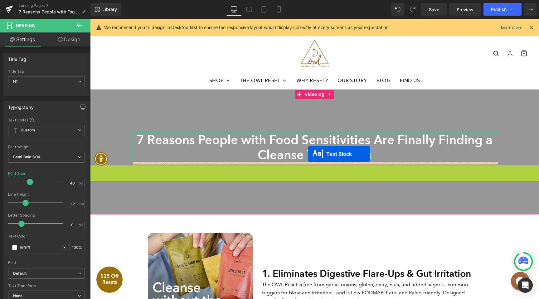
drag, startPoint x: 307, startPoint y: 170, endPoint x: 308, endPoint y: 154, distance: 16.5
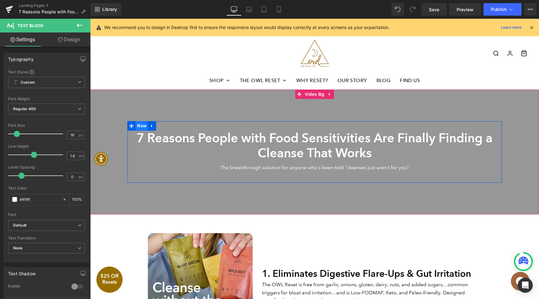
click at [140, 128] on span "Row" at bounding box center [142, 125] width 12 height 9
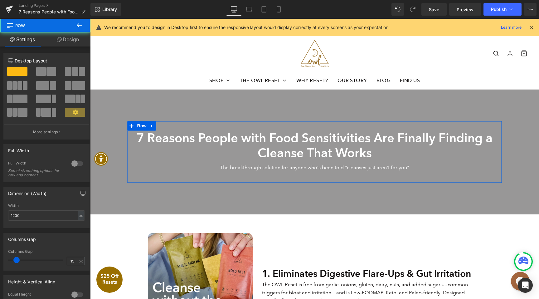
click at [74, 39] on link "Design" at bounding box center [67, 39] width 45 height 14
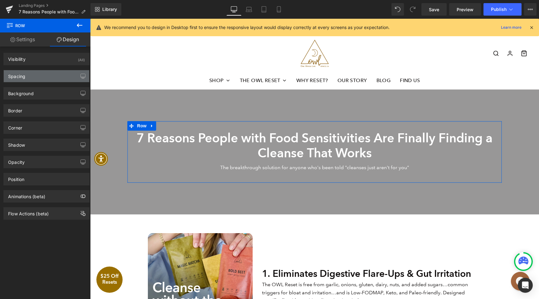
click at [28, 81] on div "Spacing" at bounding box center [46, 76] width 85 height 12
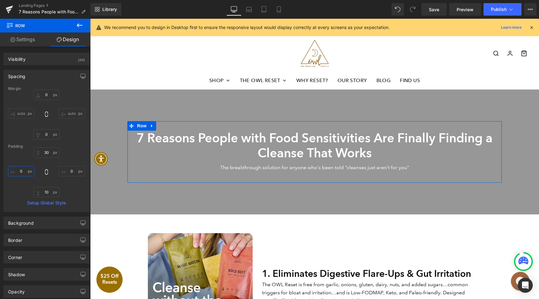
click at [23, 171] on input "0" at bounding box center [21, 171] width 26 height 10
type input "50"
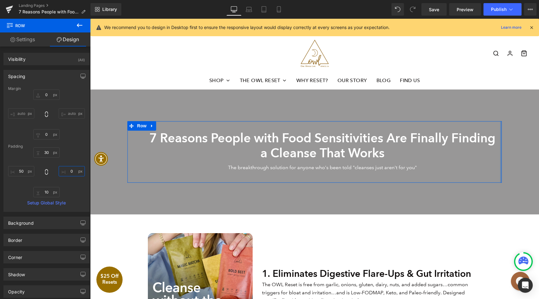
click at [72, 172] on input "0" at bounding box center [72, 171] width 26 height 10
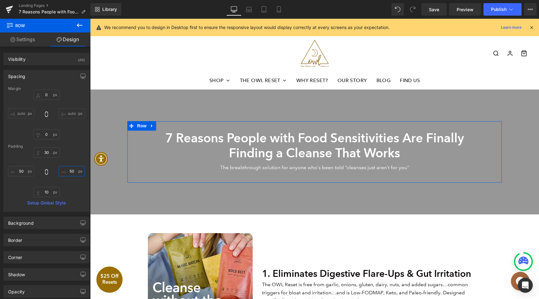
type input "60"
click at [28, 169] on input "50" at bounding box center [21, 171] width 26 height 10
type input "100"
click at [64, 171] on input "60" at bounding box center [72, 171] width 26 height 10
type input "120"
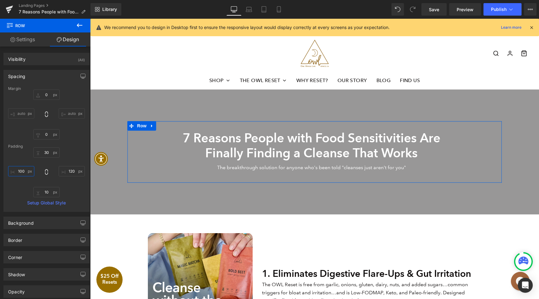
click at [32, 172] on input "100" at bounding box center [21, 171] width 26 height 10
type input "120"
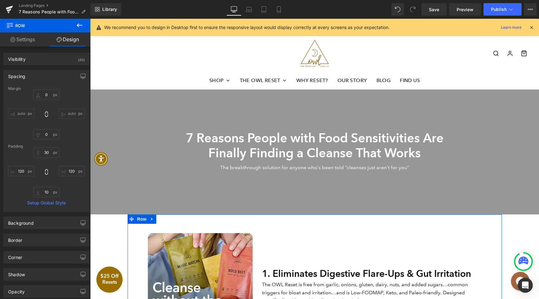
click at [288, 230] on div "1. Eliminates Digestive Flare-Ups & Gut Irritation Heading Image 1. Eliminates …" at bounding box center [315, 277] width 374 height 127
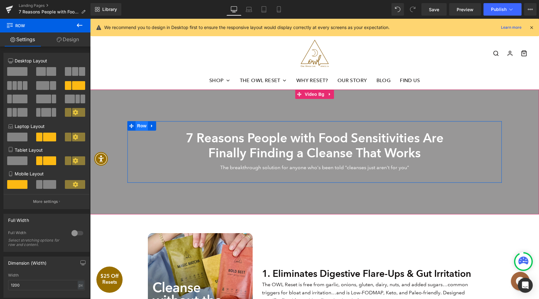
click at [147, 127] on span "Row" at bounding box center [142, 125] width 12 height 9
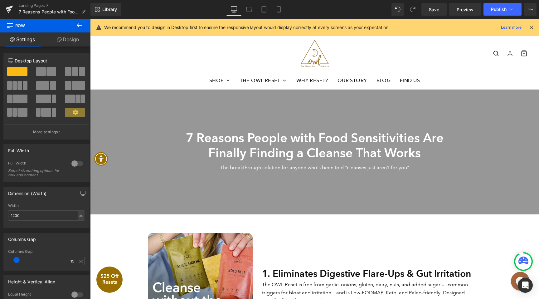
click at [72, 40] on link "Design" at bounding box center [67, 39] width 45 height 14
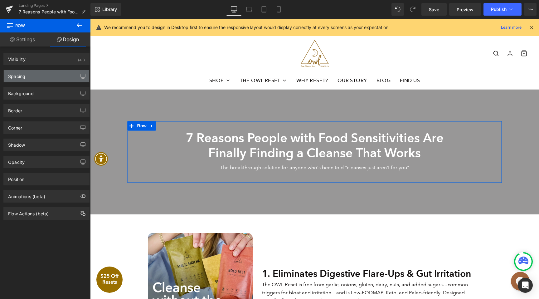
click at [41, 80] on div "Spacing" at bounding box center [46, 76] width 85 height 12
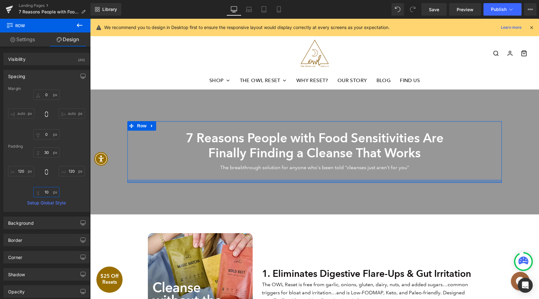
click at [47, 194] on input "10" at bounding box center [46, 192] width 26 height 10
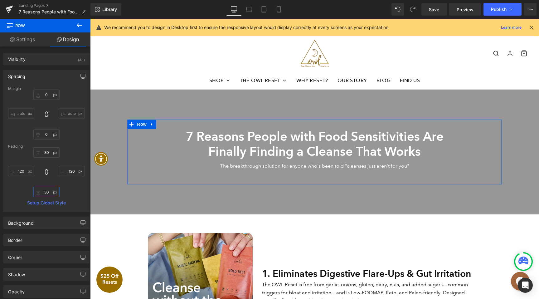
type input "40"
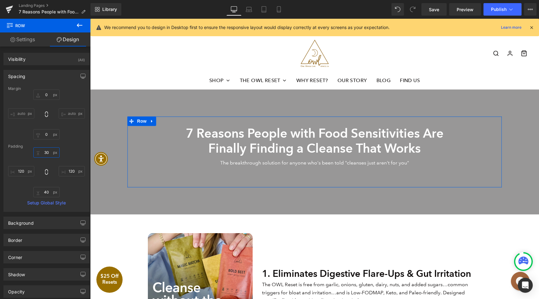
click at [47, 154] on input "30" at bounding box center [46, 152] width 26 height 10
type input "30"
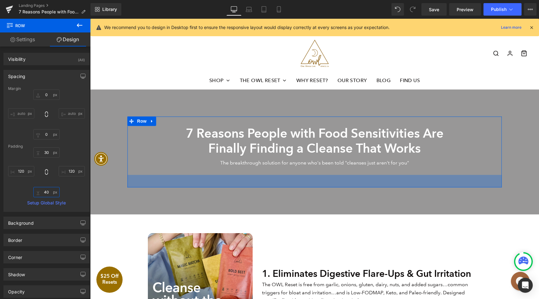
click at [48, 191] on input "40" at bounding box center [46, 192] width 26 height 10
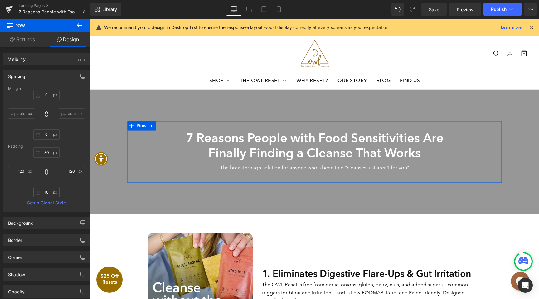
type input "0"
click at [47, 150] on input "30" at bounding box center [46, 152] width 26 height 10
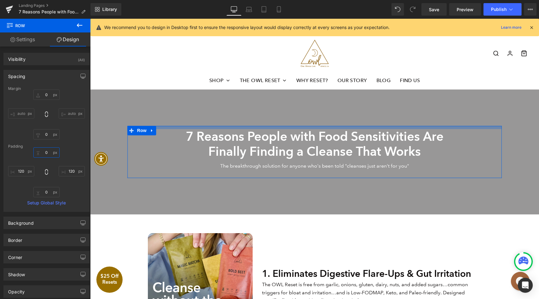
type input "0"
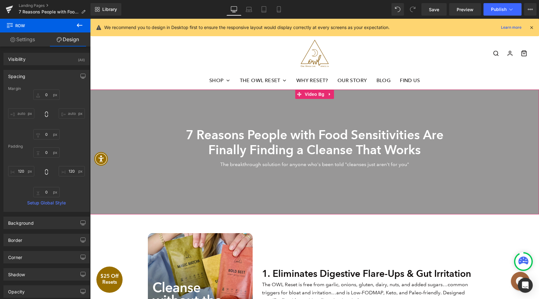
click at [288, 117] on div at bounding box center [314, 152] width 449 height 125
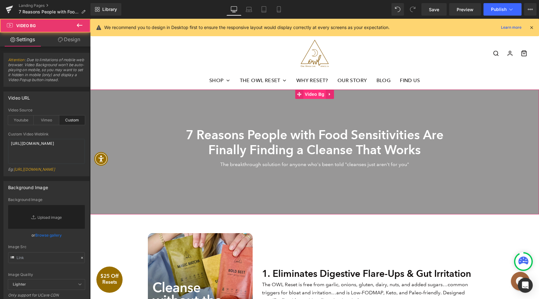
click at [322, 92] on span "Video Bg" at bounding box center [314, 94] width 23 height 9
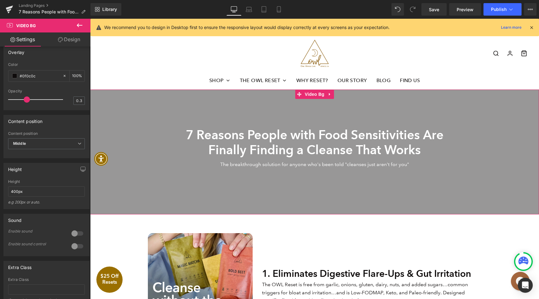
scroll to position [263, 0]
click at [19, 196] on input "400px" at bounding box center [46, 191] width 77 height 10
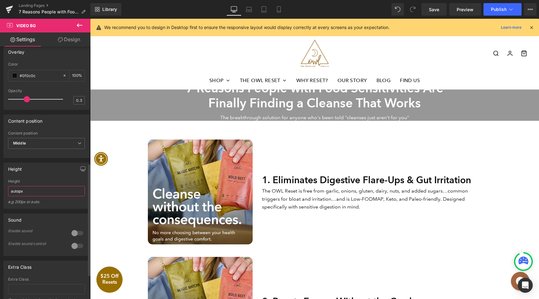
drag, startPoint x: 23, startPoint y: 207, endPoint x: 18, endPoint y: 207, distance: 5.0
click at [18, 196] on input "autopx" at bounding box center [46, 191] width 77 height 10
click at [18, 196] on input "auto" at bounding box center [46, 191] width 77 height 10
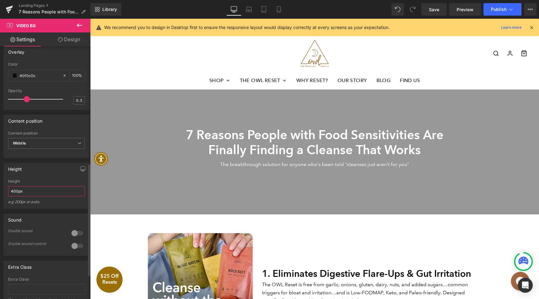
click at [11, 196] on input "400px" at bounding box center [46, 191] width 77 height 10
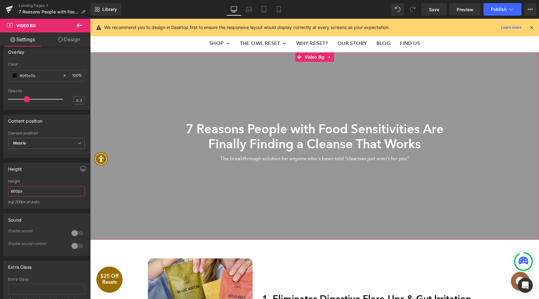
scroll to position [34, 0]
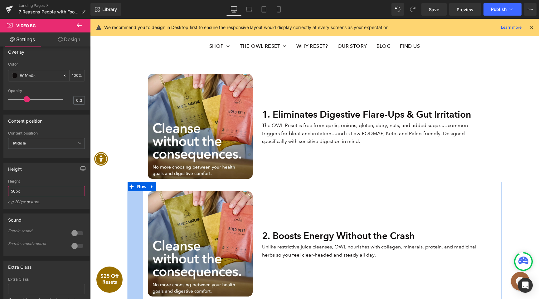
type input "550px"
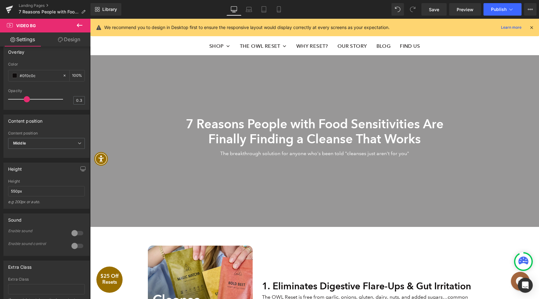
click at [394, 255] on div "1. Eliminates Digestive Flare-Ups & Gut Irritation Heading The OWL Reset is fre…" at bounding box center [371, 297] width 229 height 105
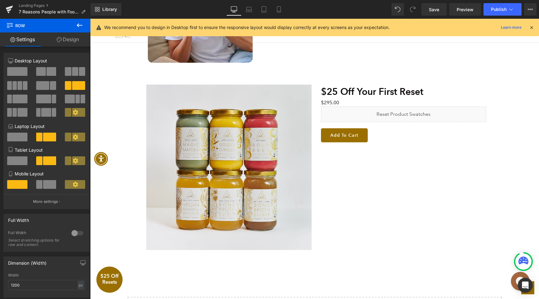
scroll to position [1125, 0]
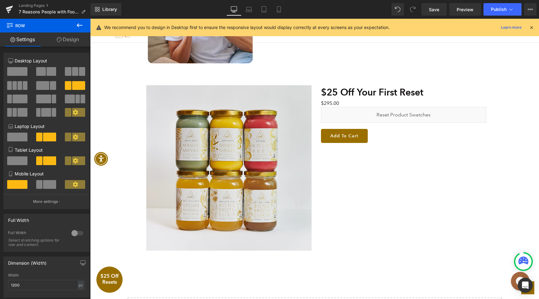
click at [152, 109] on img at bounding box center [228, 167] width 165 height 165
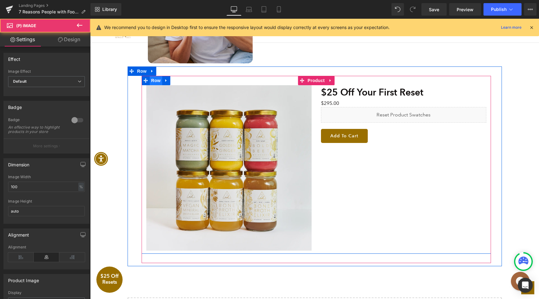
click at [159, 80] on span "Row" at bounding box center [156, 80] width 12 height 9
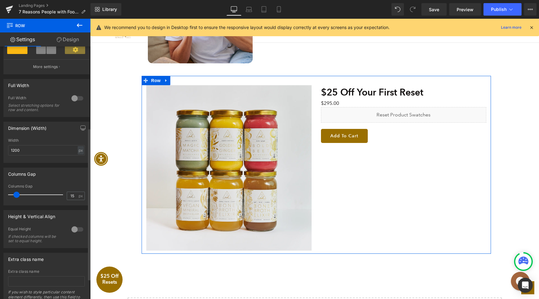
scroll to position [136, 0]
click at [72, 233] on div at bounding box center [77, 228] width 15 height 10
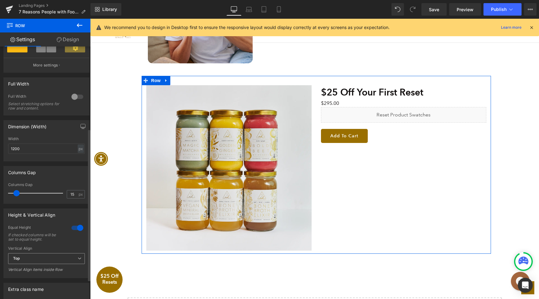
click at [47, 262] on span "Top" at bounding box center [46, 258] width 77 height 11
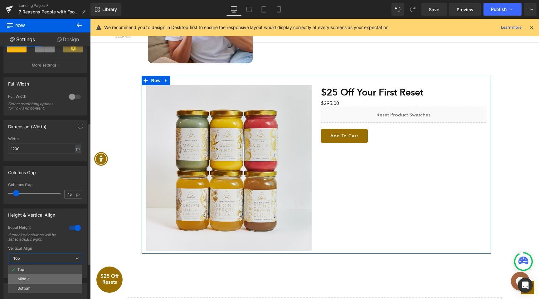
click at [41, 281] on li "Middle" at bounding box center [45, 278] width 74 height 9
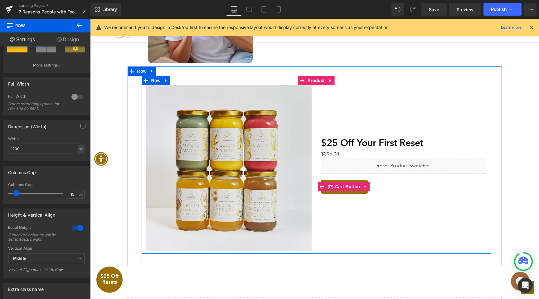
click at [380, 190] on div "Add To Cart" at bounding box center [403, 186] width 165 height 27
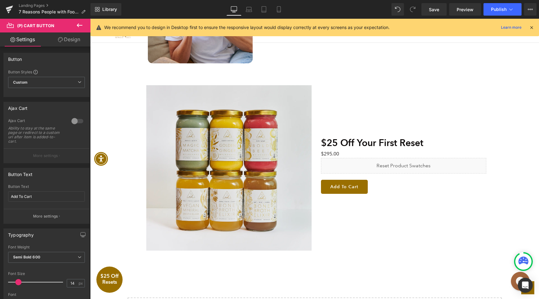
click at [79, 26] on icon at bounding box center [79, 25] width 7 height 7
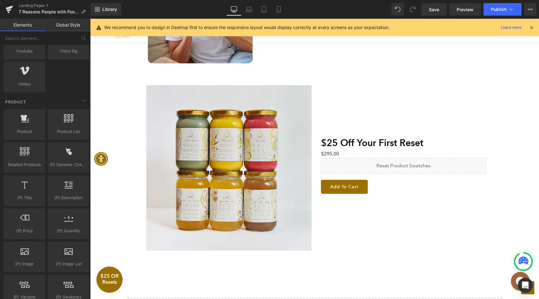
scroll to position [452, 0]
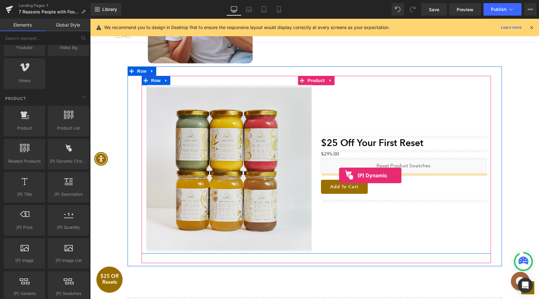
drag, startPoint x: 180, startPoint y: 179, endPoint x: 339, endPoint y: 175, distance: 159.1
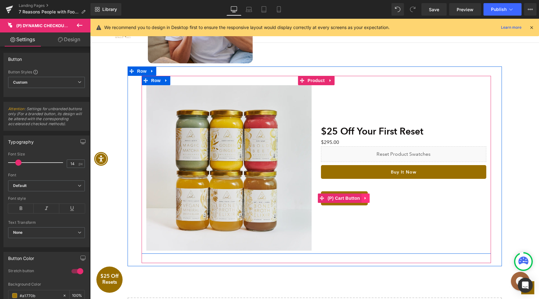
click at [367, 200] on icon at bounding box center [365, 198] width 4 height 5
click at [370, 199] on icon at bounding box center [369, 198] width 4 height 4
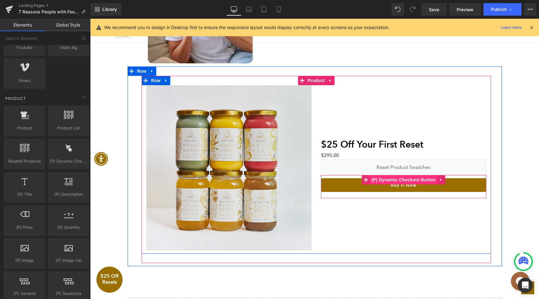
click at [403, 181] on span "(P) Dynamic Checkout Button" at bounding box center [403, 179] width 67 height 9
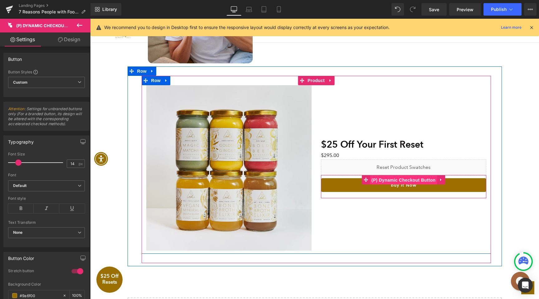
click at [395, 179] on span "(P) Dynamic Checkout Button" at bounding box center [403, 179] width 67 height 9
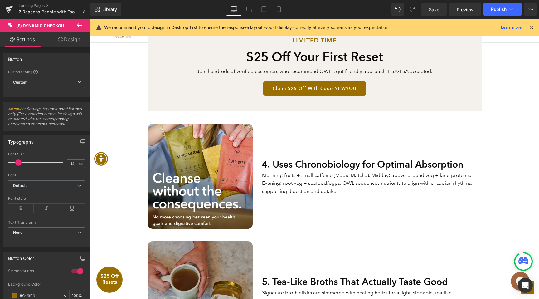
scroll to position [607, 0]
